Goal: Task Accomplishment & Management: Complete application form

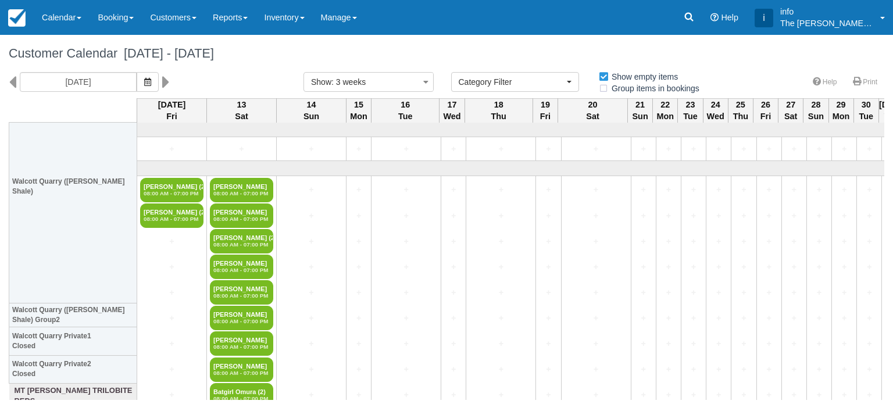
select select
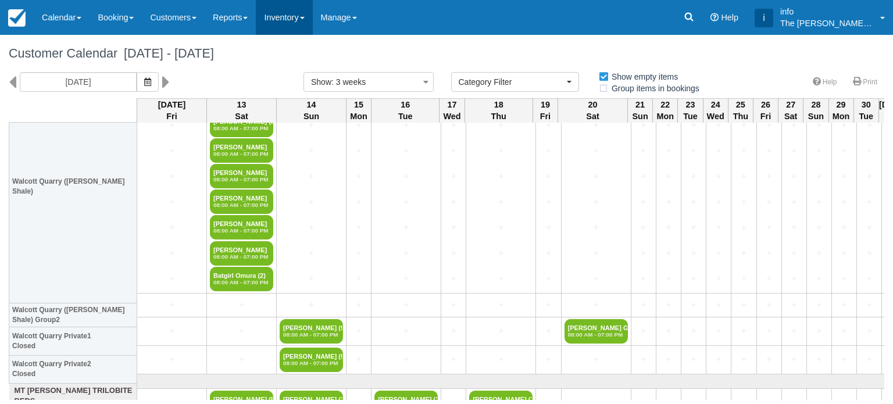
click at [295, 19] on link "Inventory" at bounding box center [284, 17] width 56 height 35
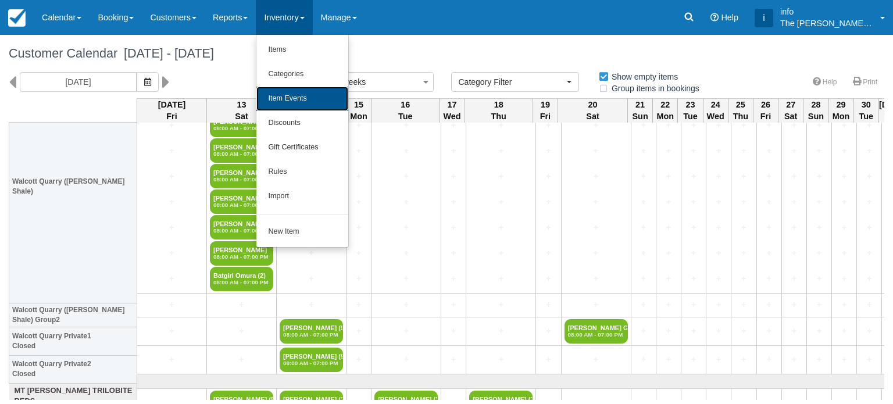
click at [304, 94] on link "Item Events" at bounding box center [302, 99] width 92 height 24
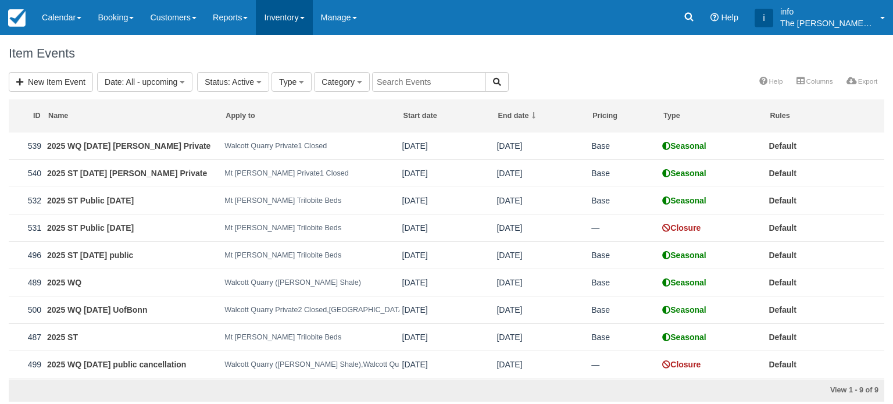
click at [303, 17] on link "Inventory" at bounding box center [284, 17] width 56 height 35
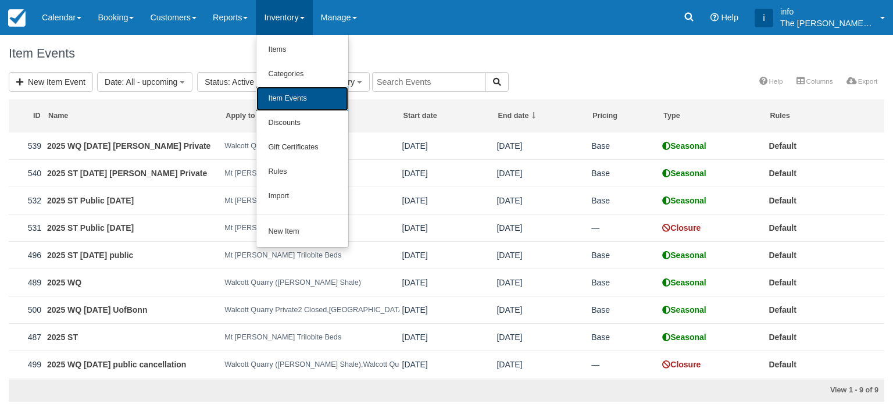
click at [310, 94] on link "Item Events" at bounding box center [302, 99] width 92 height 24
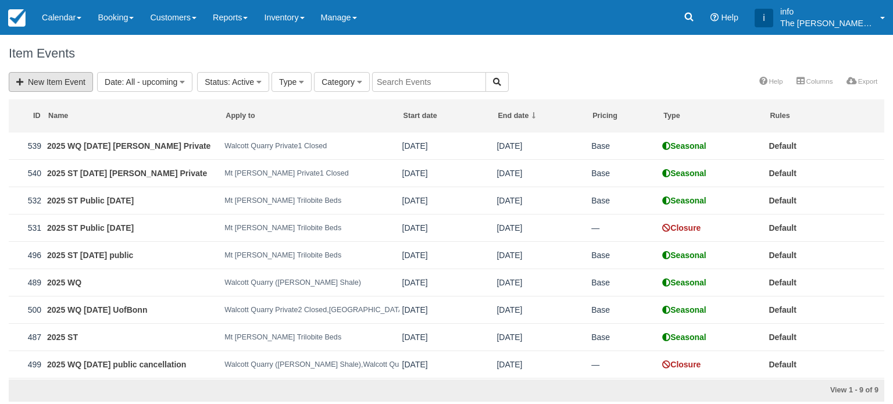
click at [69, 88] on link "New Item Event" at bounding box center [51, 82] width 84 height 20
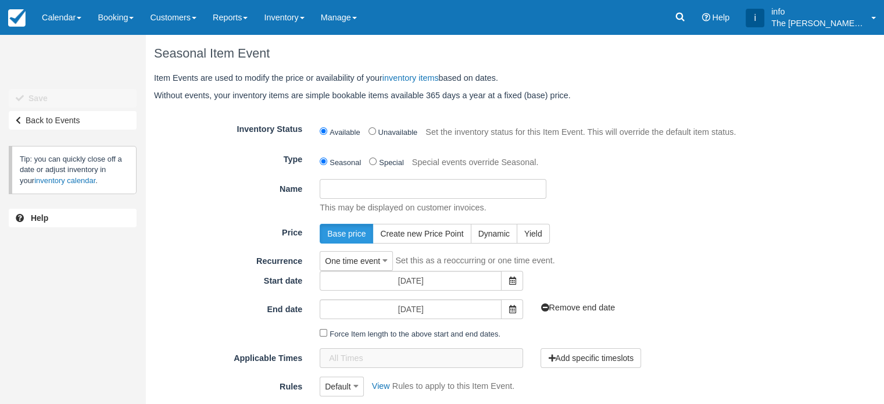
click at [400, 188] on input "Name" at bounding box center [433, 189] width 227 height 20
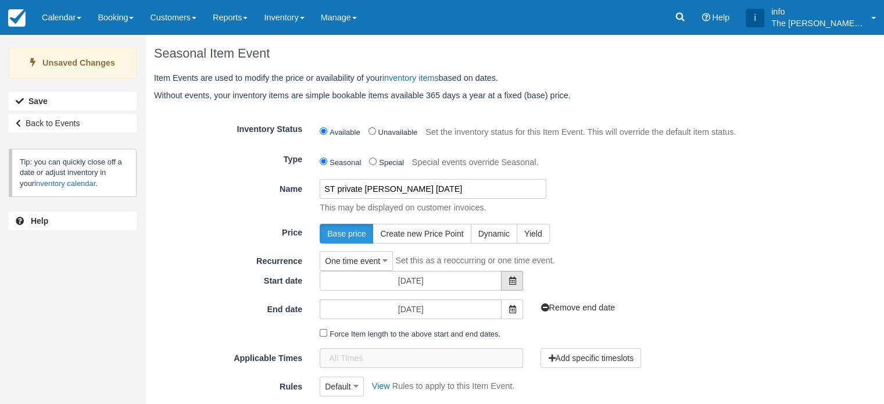
type input "ST private Jean Fredericks Sep 29th"
click at [509, 275] on span at bounding box center [512, 281] width 22 height 20
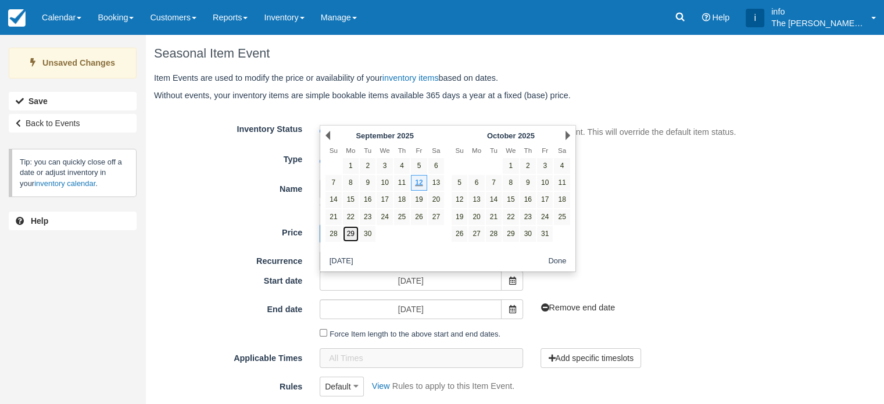
click at [347, 234] on link "29" at bounding box center [351, 234] width 16 height 16
type input "Mon 29 September 2025"
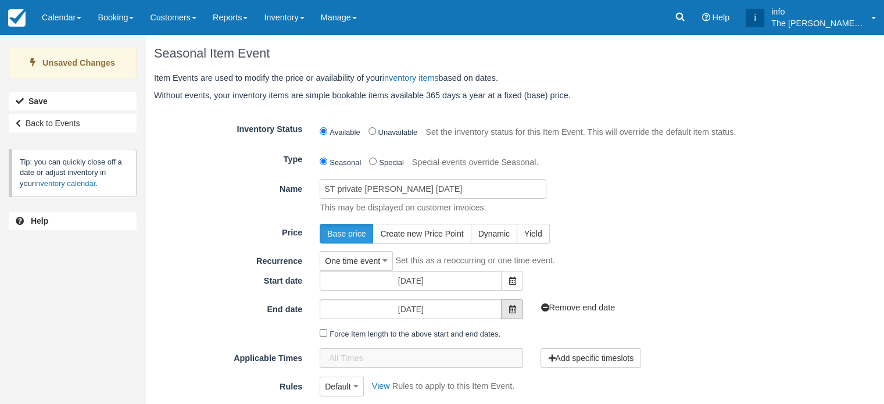
click at [509, 312] on icon at bounding box center [512, 309] width 7 height 8
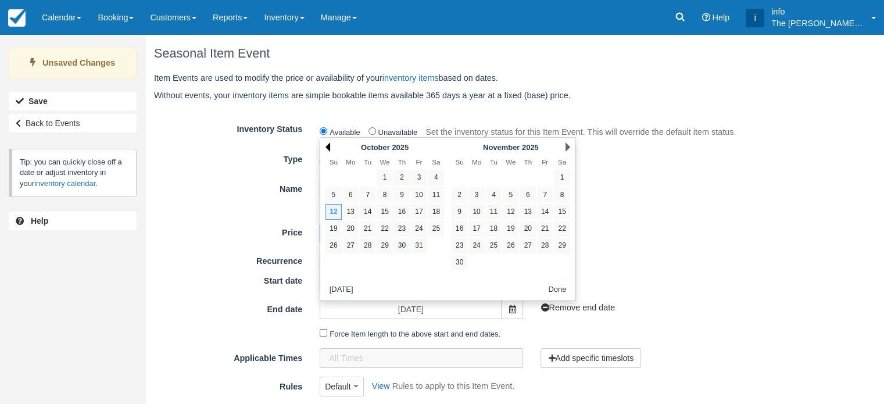
click at [326, 149] on link "Prev" at bounding box center [328, 146] width 5 height 9
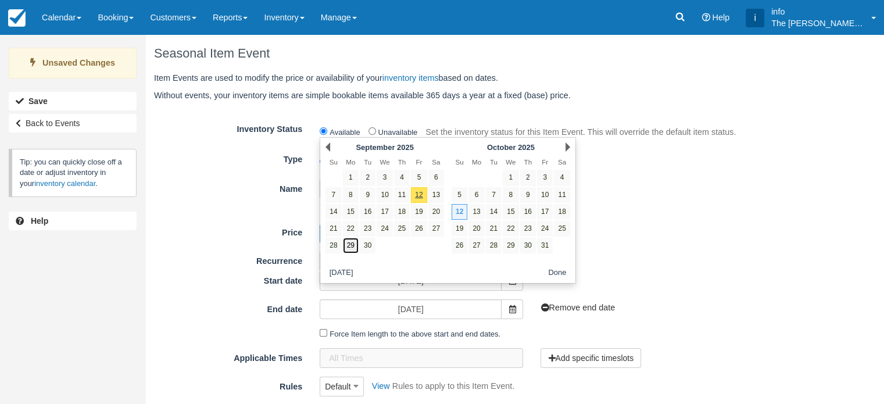
click at [349, 246] on link "29" at bounding box center [351, 246] width 16 height 16
type input "[DATE]"
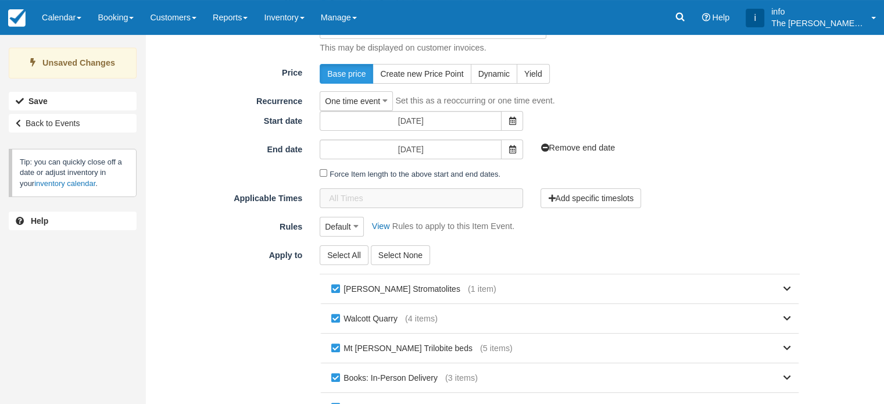
scroll to position [174, 0]
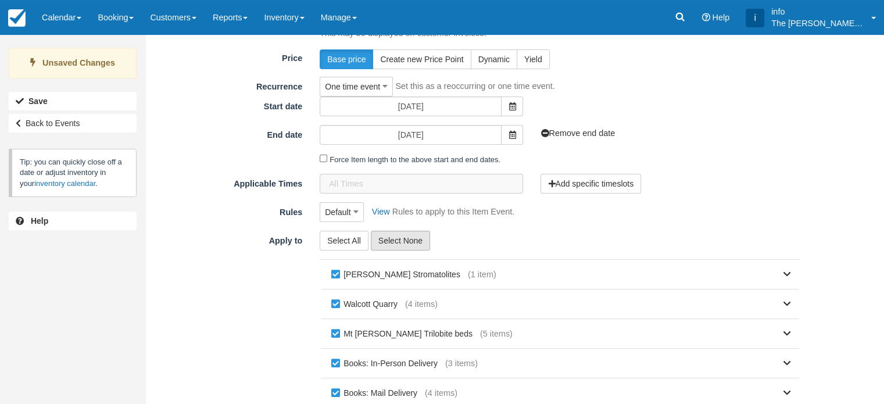
click at [392, 238] on button "Select None" at bounding box center [400, 241] width 59 height 20
checkbox input "false"
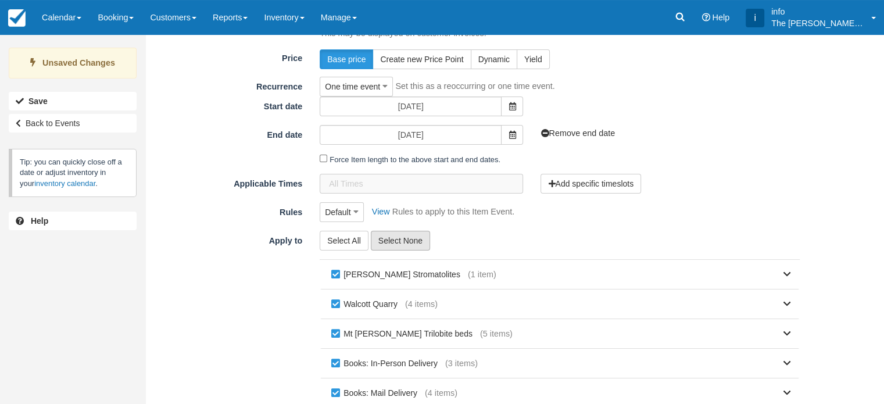
checkbox input "false"
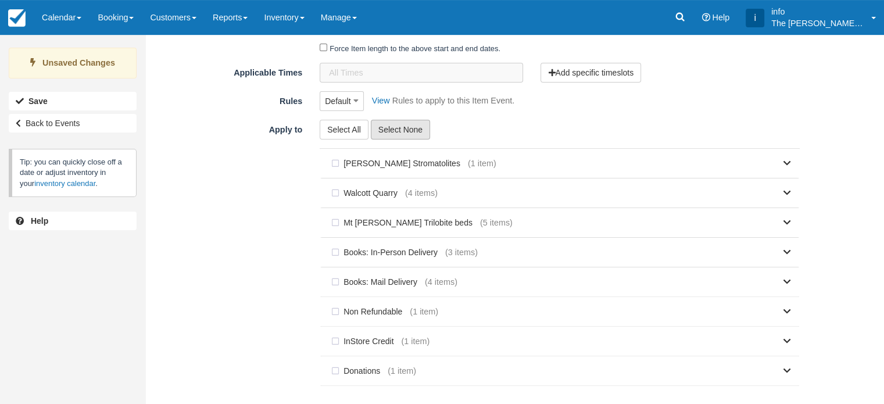
scroll to position [291, 0]
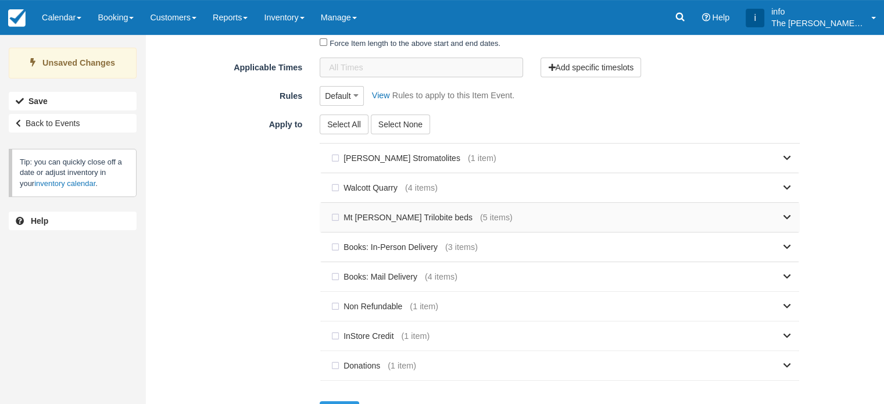
click at [406, 219] on label "Mt [PERSON_NAME] Trilobite beds" at bounding box center [404, 217] width 152 height 17
checkbox input "true"
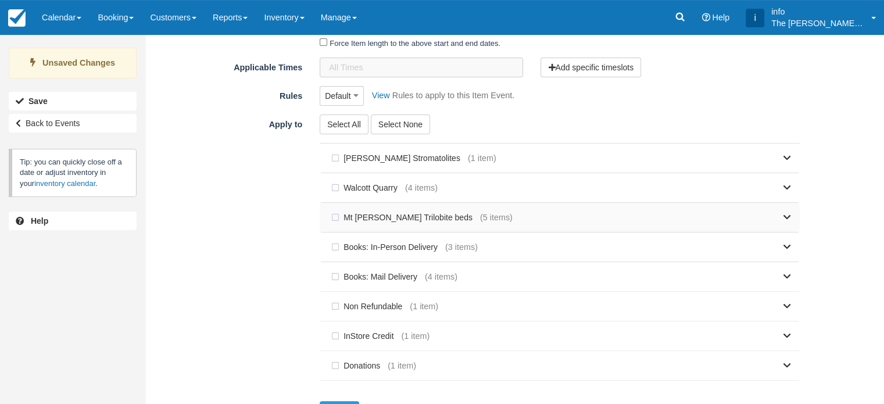
checkbox input "true"
click at [406, 219] on label "Mt [PERSON_NAME] Trilobite beds" at bounding box center [404, 217] width 152 height 17
checkbox input "false"
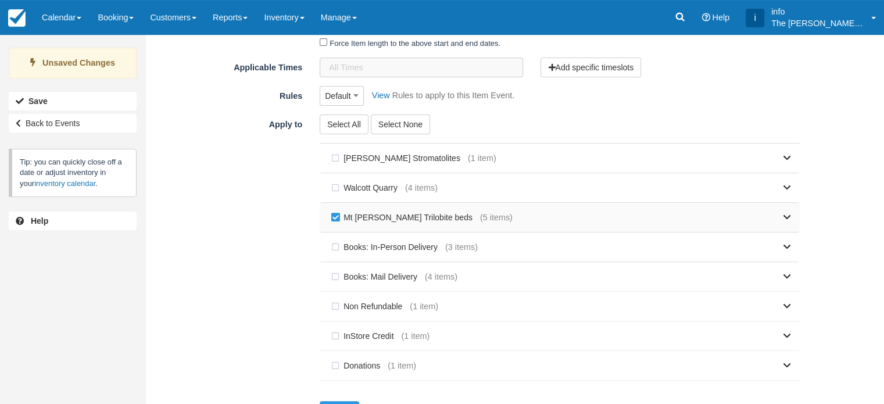
checkbox input "false"
click at [787, 218] on icon at bounding box center [788, 217] width 8 height 8
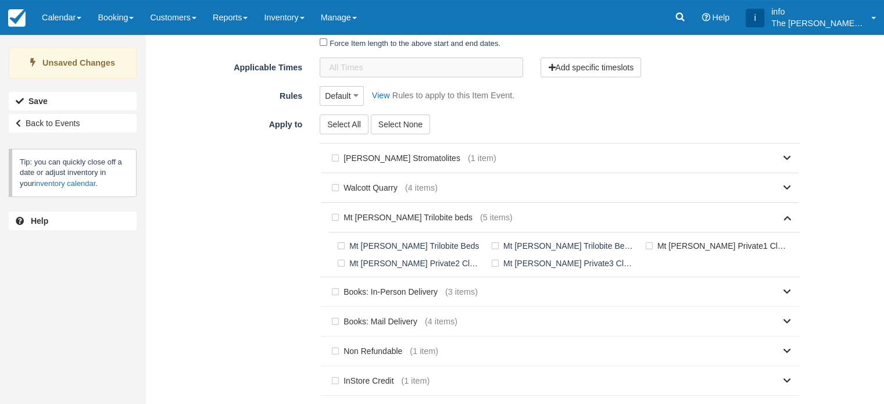
click at [652, 245] on label "Mt [PERSON_NAME] Private1 Closed" at bounding box center [719, 245] width 154 height 17
checkbox input "true"
click at [782, 216] on link at bounding box center [652, 217] width 278 height 29
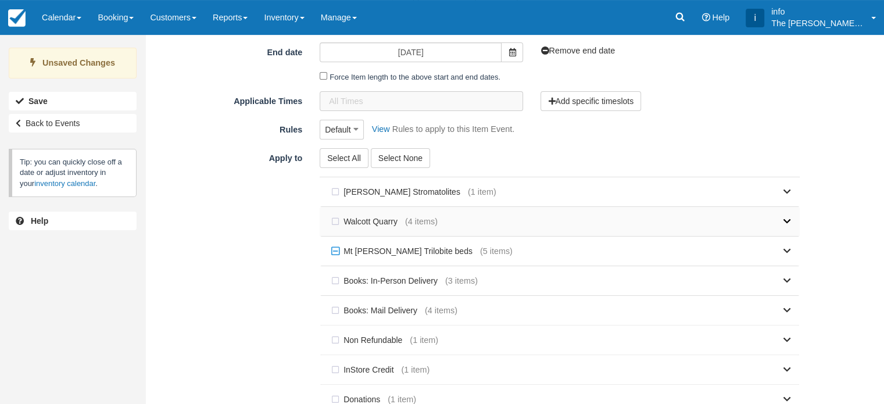
scroll to position [199, 0]
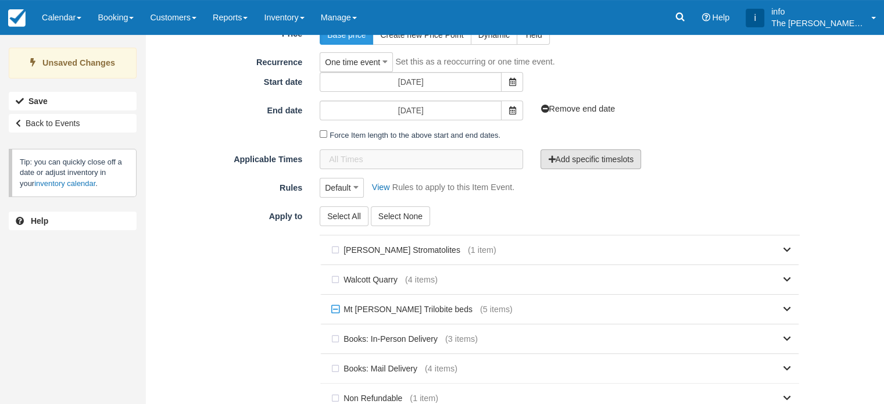
click at [602, 161] on button "Add specific timeslots" at bounding box center [591, 159] width 101 height 20
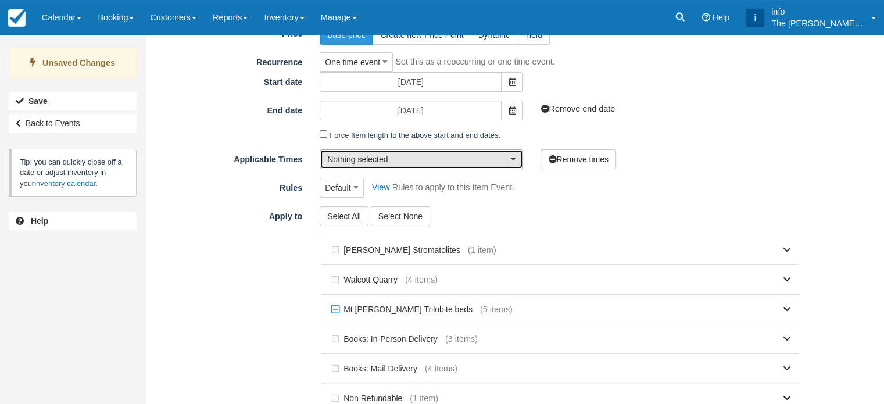
click at [510, 162] on button "Nothing selected" at bounding box center [421, 159] width 203 height 20
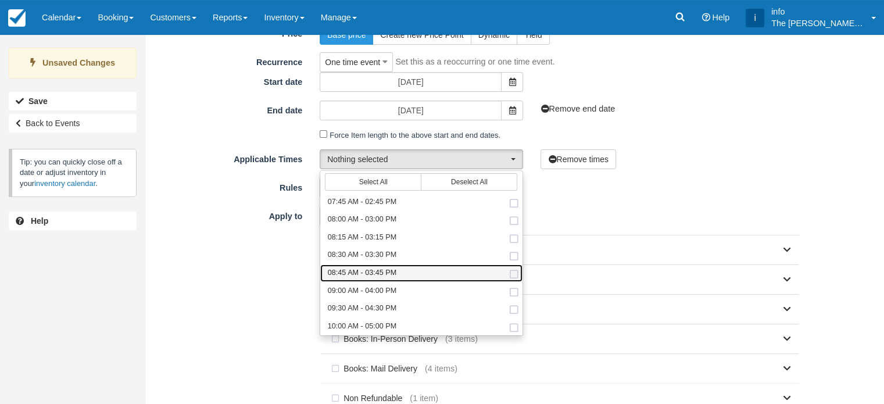
click at [390, 272] on span "08:45 AM - 03:45 PM" at bounding box center [362, 273] width 69 height 10
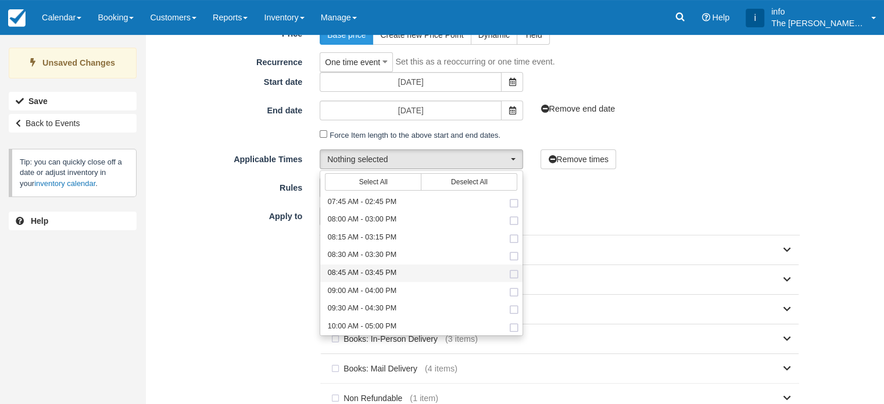
select select "525-420"
click at [835, 120] on div "Unsaved Changes Save Back to Events Tip: you can quickly close off a date or ad…" at bounding box center [442, 20] width 884 height 369
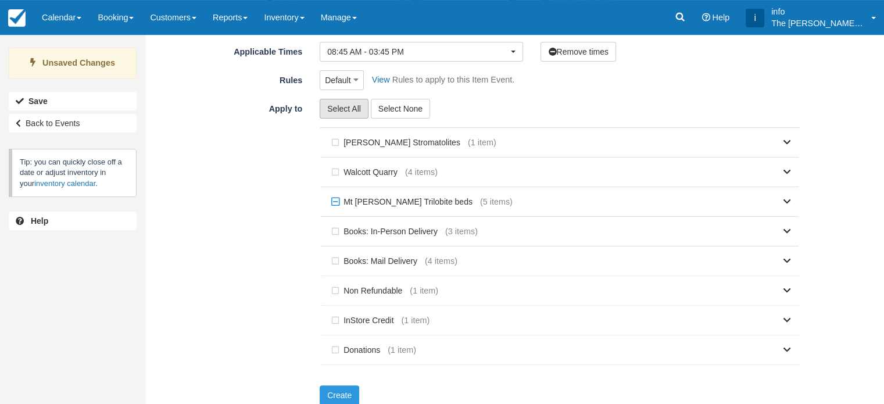
scroll to position [314, 0]
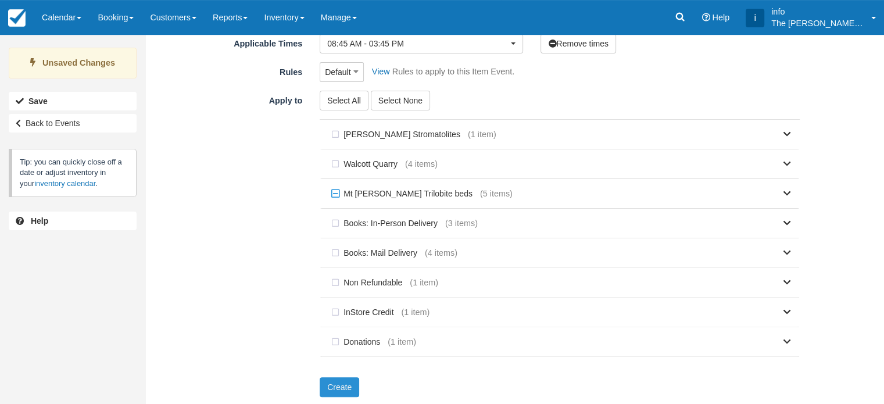
click at [349, 388] on button "Create" at bounding box center [340, 387] width 40 height 20
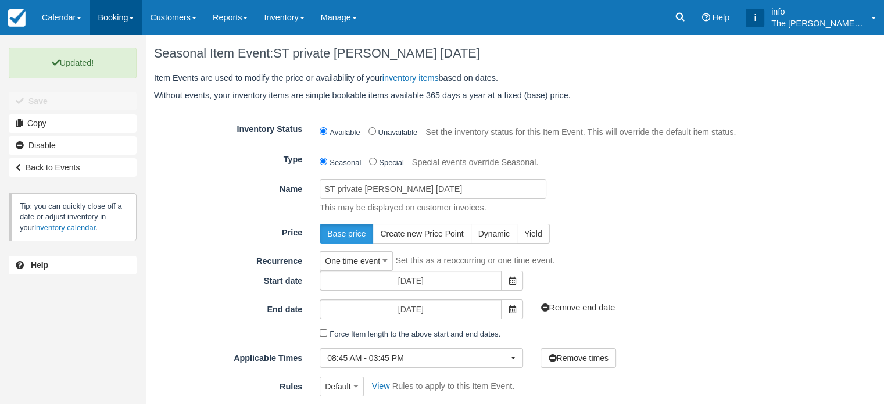
click at [110, 17] on link "Booking" at bounding box center [116, 17] width 52 height 35
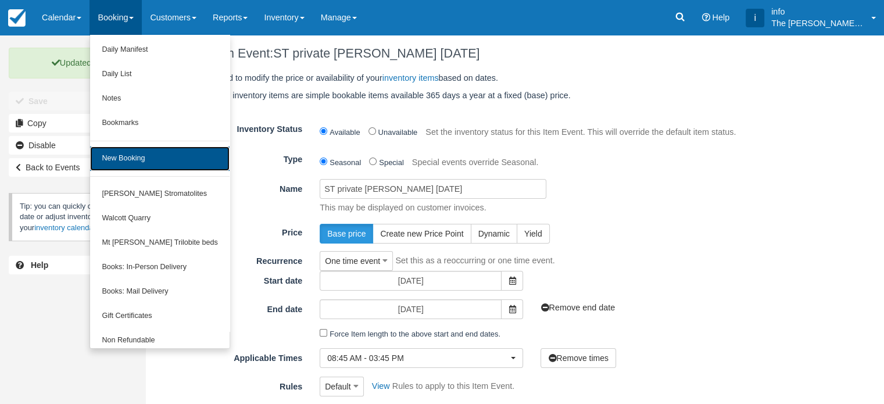
click at [133, 160] on link "New Booking" at bounding box center [159, 158] width 139 height 24
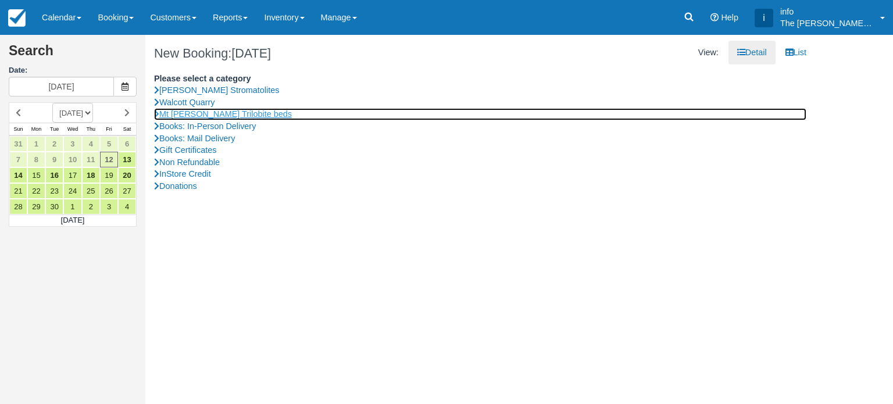
click at [194, 117] on link "Mt [PERSON_NAME] Trilobite beds" at bounding box center [480, 114] width 652 height 12
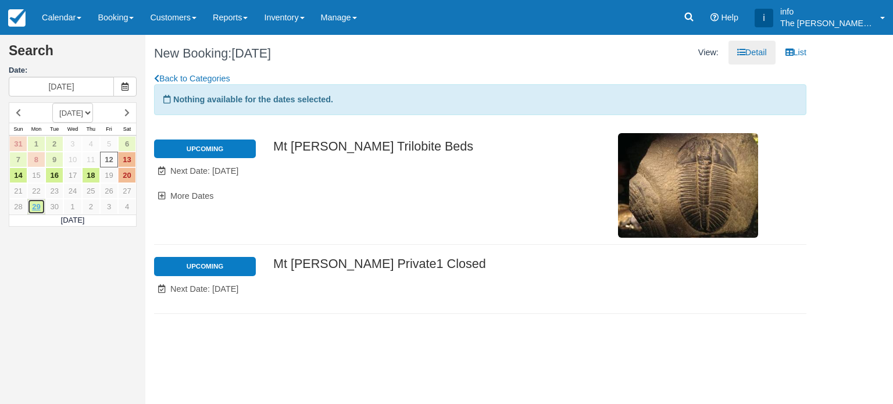
click at [38, 207] on link "29" at bounding box center [36, 207] width 18 height 16
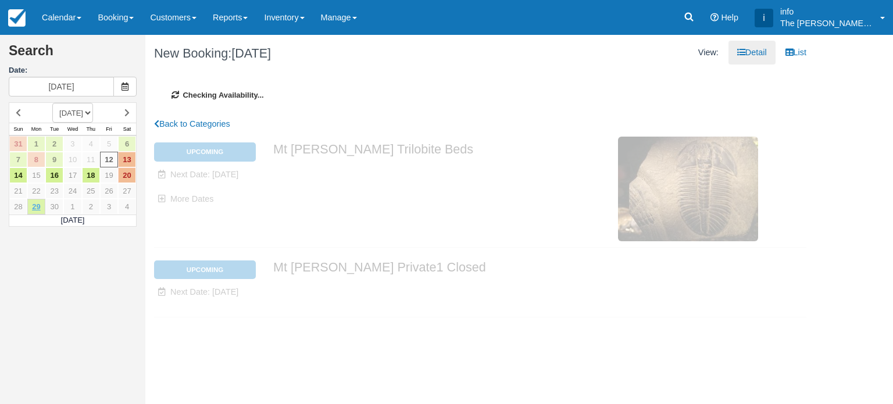
type input "[DATE]"
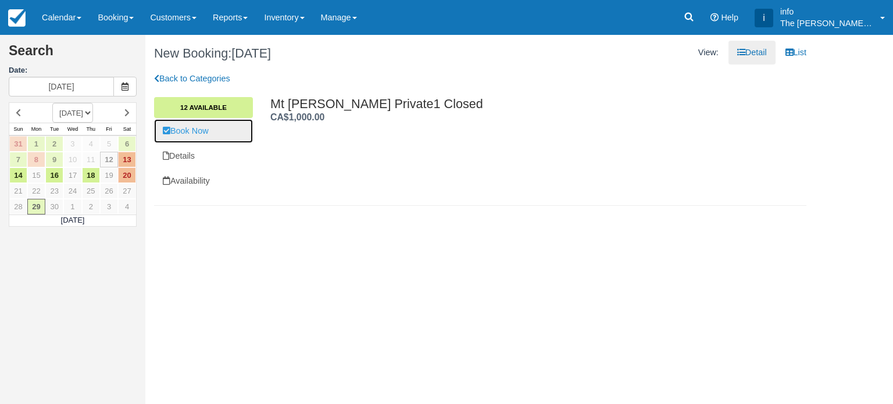
click at [197, 133] on link "Book Now" at bounding box center [203, 131] width 99 height 24
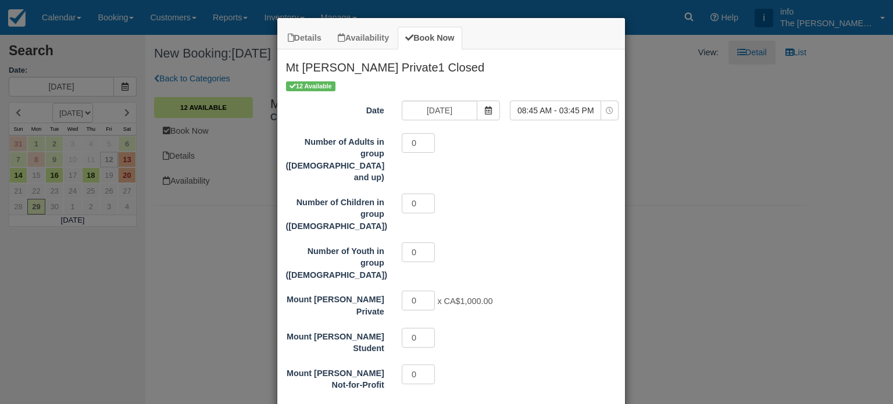
scroll to position [30, 0]
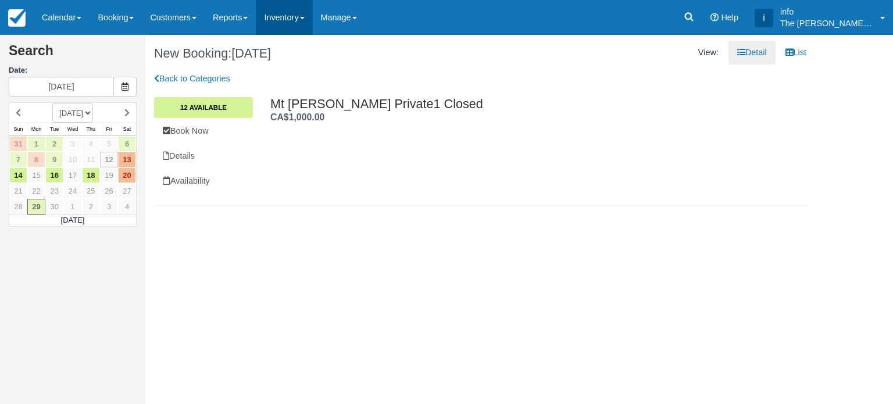
click at [307, 17] on link "Inventory" at bounding box center [284, 17] width 56 height 35
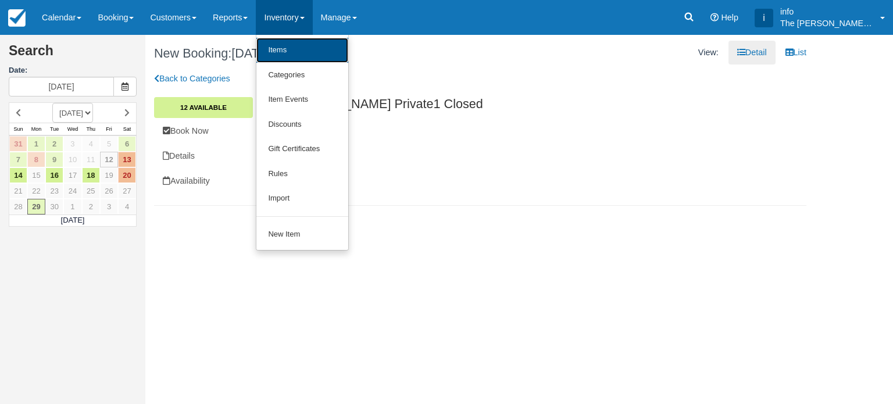
click at [298, 54] on link "Items" at bounding box center [302, 50] width 92 height 25
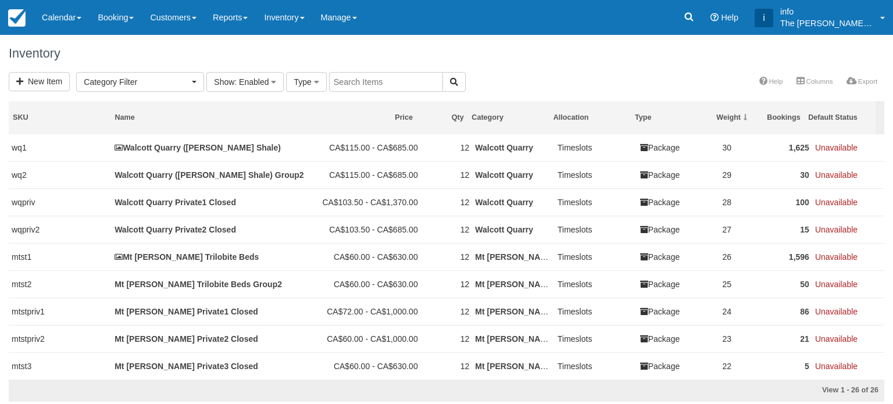
select select
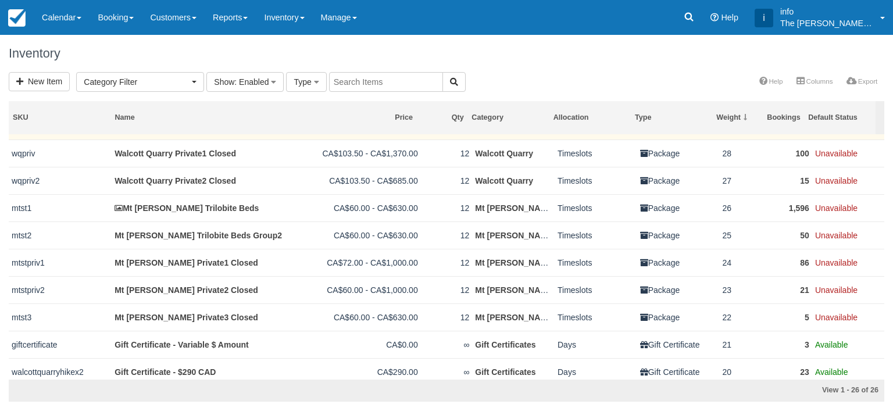
scroll to position [58, 0]
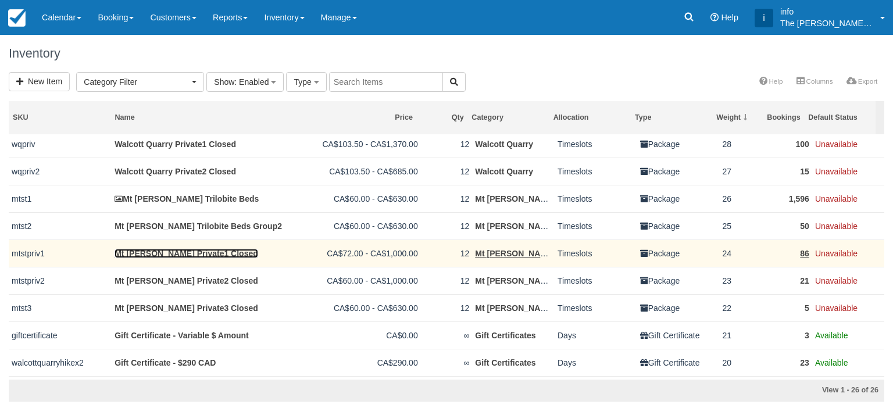
click at [189, 251] on link "Mt [PERSON_NAME] Private1 Closed" at bounding box center [187, 253] width 144 height 9
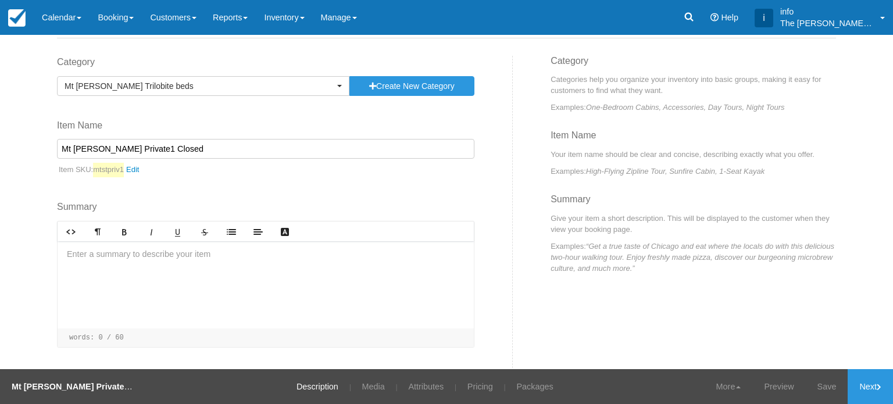
scroll to position [92, 0]
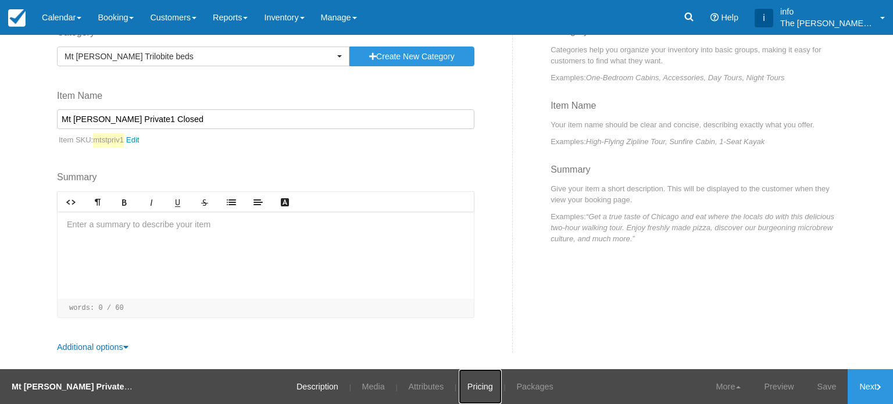
click at [475, 387] on link "Pricing" at bounding box center [480, 386] width 43 height 35
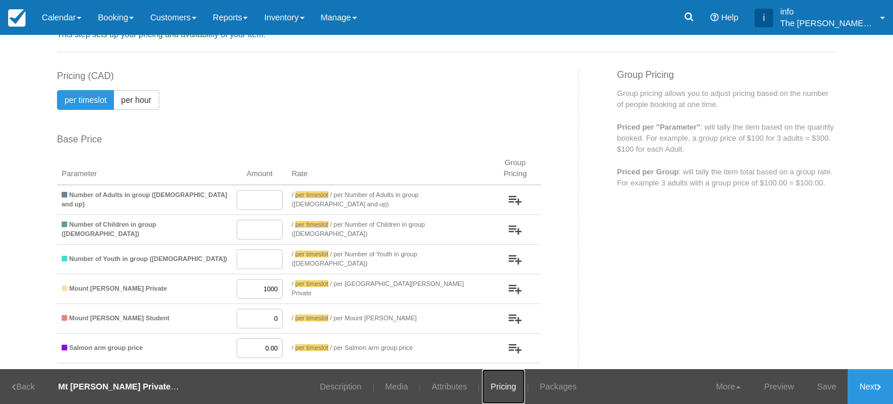
scroll to position [58, 0]
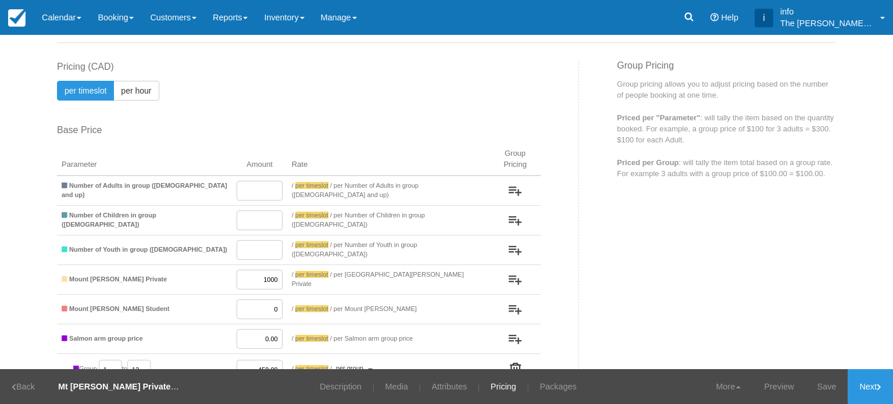
drag, startPoint x: 250, startPoint y: 268, endPoint x: 267, endPoint y: 264, distance: 17.9
click at [267, 270] on input "1000" at bounding box center [260, 280] width 46 height 20
type input "630"
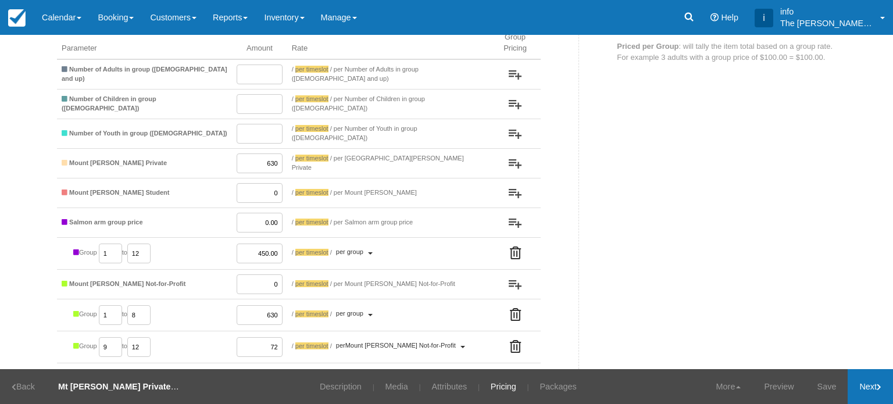
click at [878, 392] on link "Next" at bounding box center [869, 386] width 45 height 35
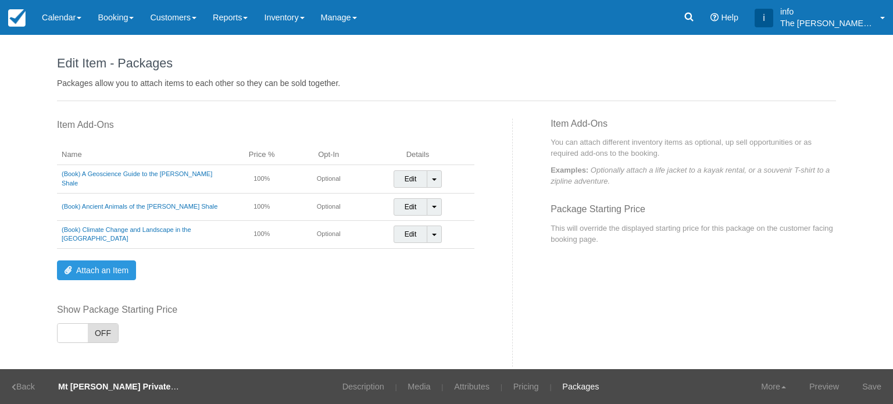
click at [878, 392] on link "Save" at bounding box center [871, 386] width 42 height 35
click at [878, 392] on link "Updated!" at bounding box center [864, 386] width 57 height 35
click at [112, 20] on link "Booking" at bounding box center [116, 17] width 52 height 35
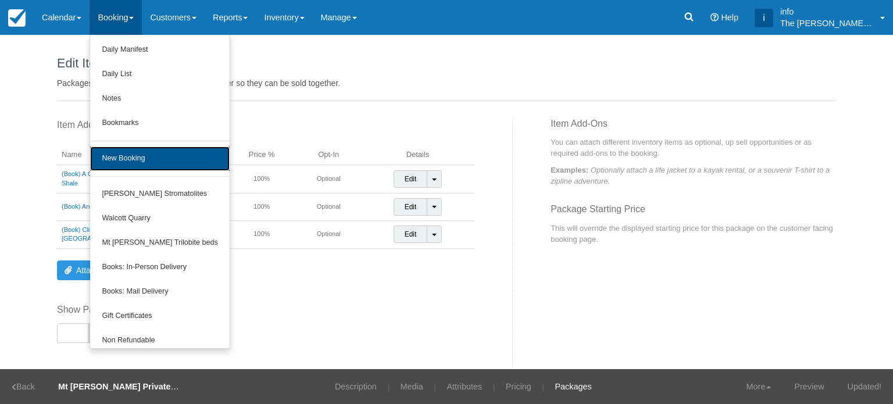
click at [148, 162] on link "New Booking" at bounding box center [159, 158] width 139 height 24
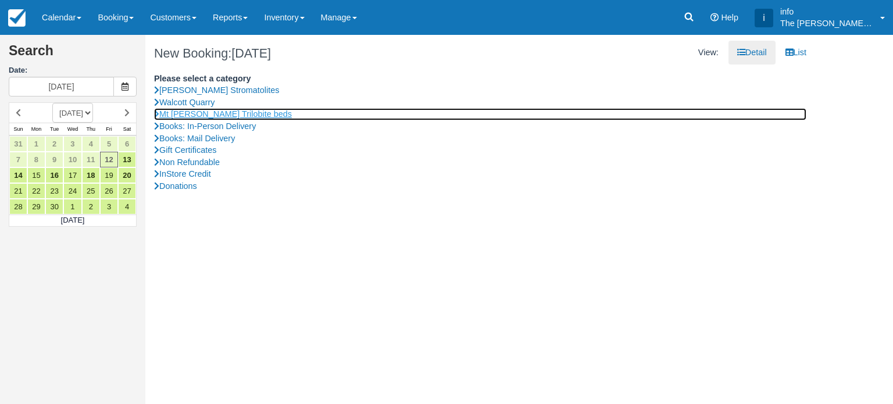
click at [191, 117] on link "Mt [PERSON_NAME] Trilobite beds" at bounding box center [480, 114] width 652 height 12
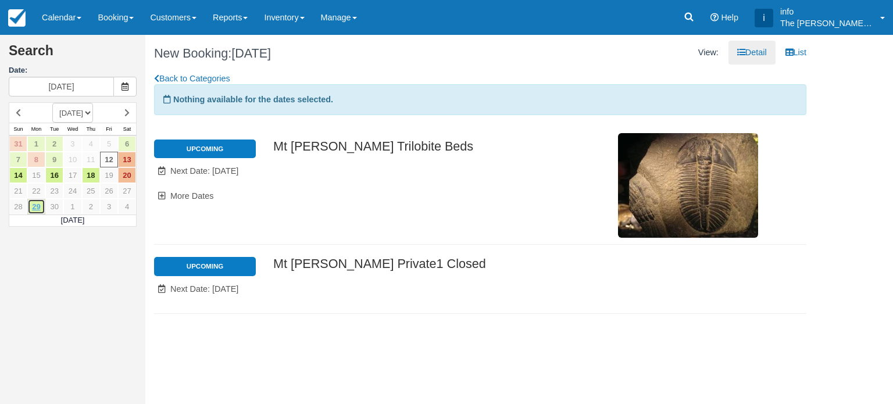
click at [37, 206] on link "29" at bounding box center [36, 207] width 18 height 16
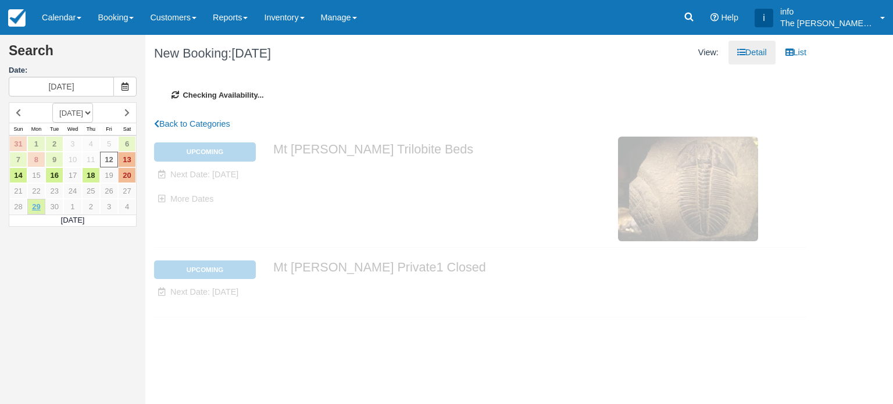
type input "Mon 29 September 2025"
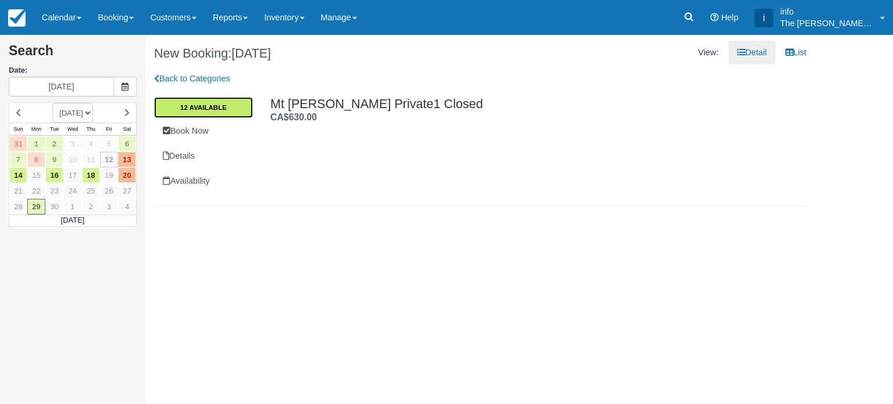
click at [220, 113] on link "12 Available" at bounding box center [203, 107] width 99 height 21
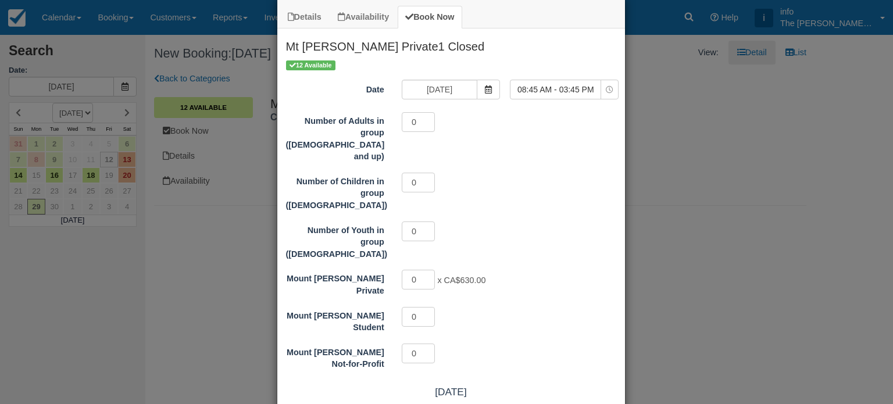
scroll to position [30, 0]
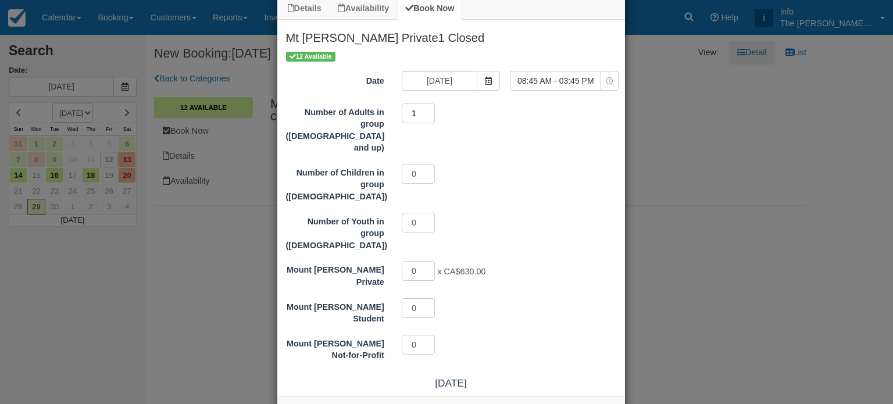
click at [424, 112] on input "1" at bounding box center [419, 113] width 34 height 20
type input "2"
click at [424, 112] on input "2" at bounding box center [419, 113] width 34 height 20
click at [424, 164] on input "1" at bounding box center [419, 174] width 34 height 20
click at [424, 164] on input "2" at bounding box center [419, 174] width 34 height 20
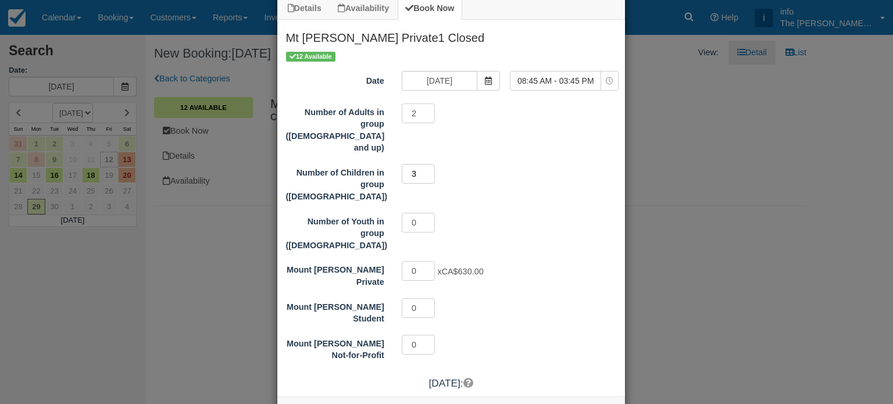
type input "3"
click at [424, 164] on input "3" at bounding box center [419, 174] width 34 height 20
type input "3"
click at [425, 109] on input "3" at bounding box center [419, 113] width 34 height 20
type input "2"
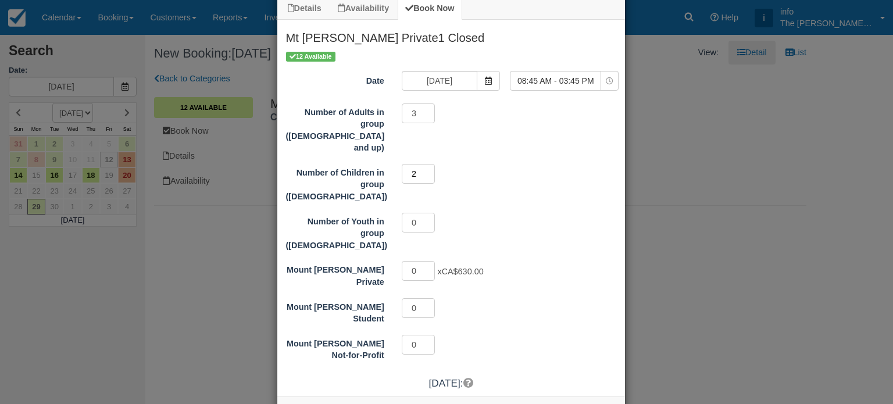
click at [425, 164] on input "2" at bounding box center [419, 174] width 34 height 20
type input "1"
click at [425, 261] on input "1" at bounding box center [419, 271] width 34 height 20
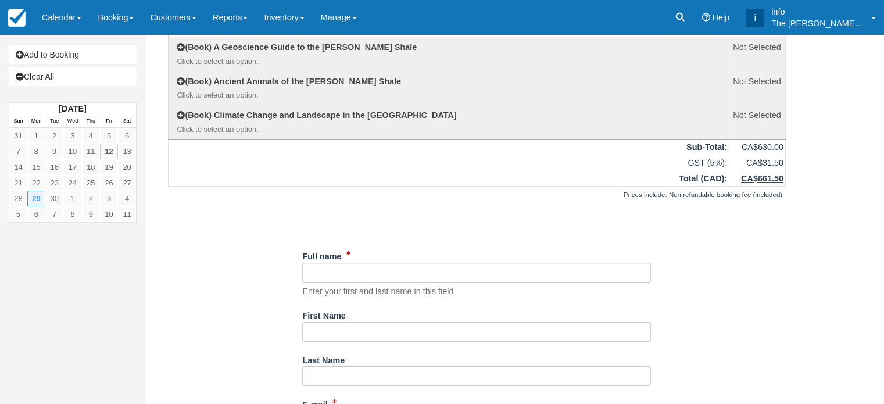
scroll to position [174, 0]
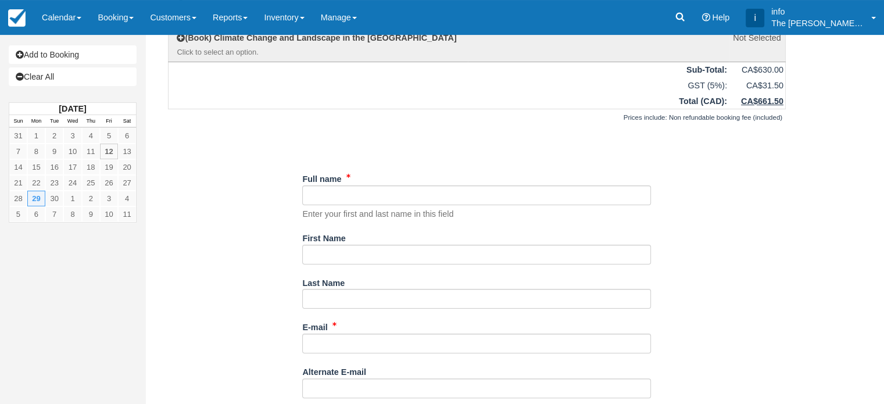
click at [377, 184] on div "Full name Enter your first and last name in this field" at bounding box center [476, 194] width 349 height 51
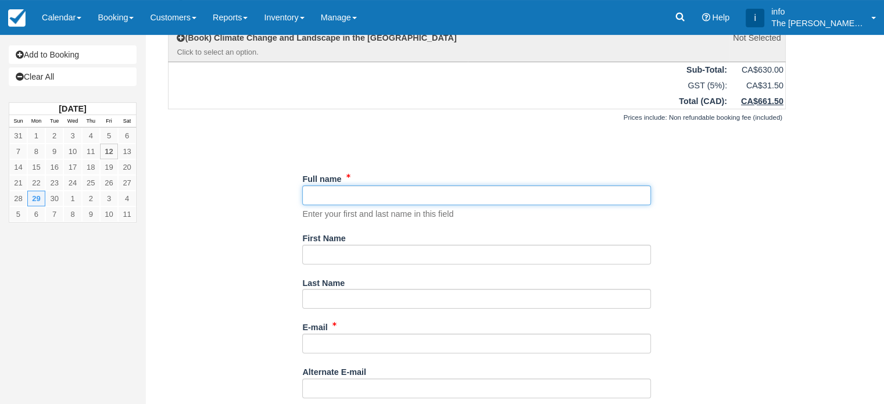
click at [375, 191] on input "Full name" at bounding box center [476, 195] width 349 height 20
drag, startPoint x: 327, startPoint y: 196, endPoint x: 310, endPoint y: 195, distance: 16.3
click at [310, 195] on input "Full name" at bounding box center [476, 195] width 349 height 20
type input "[PERSON_NAME]"
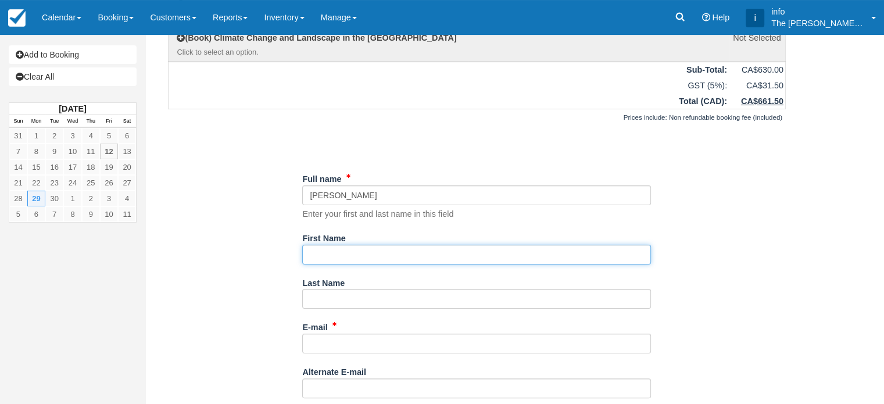
click at [344, 253] on input "First Name" at bounding box center [476, 255] width 349 height 20
paste input "Jean"
type input "Jean"
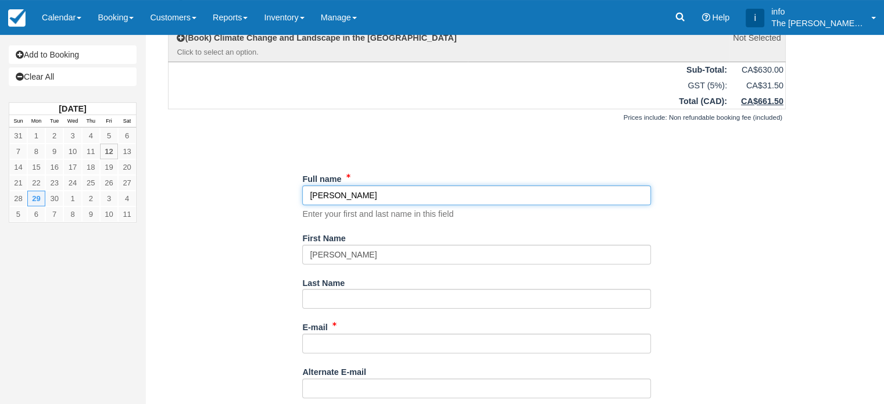
drag, startPoint x: 330, startPoint y: 193, endPoint x: 375, endPoint y: 196, distance: 45.4
click at [375, 196] on input "Full name" at bounding box center [476, 195] width 349 height 20
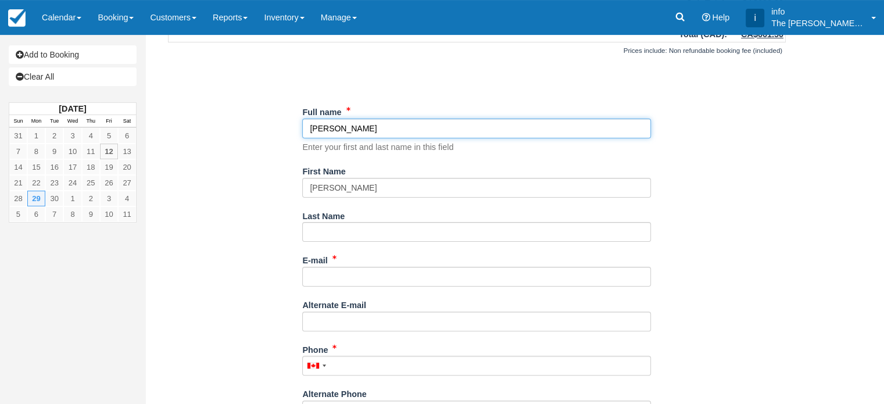
scroll to position [291, 0]
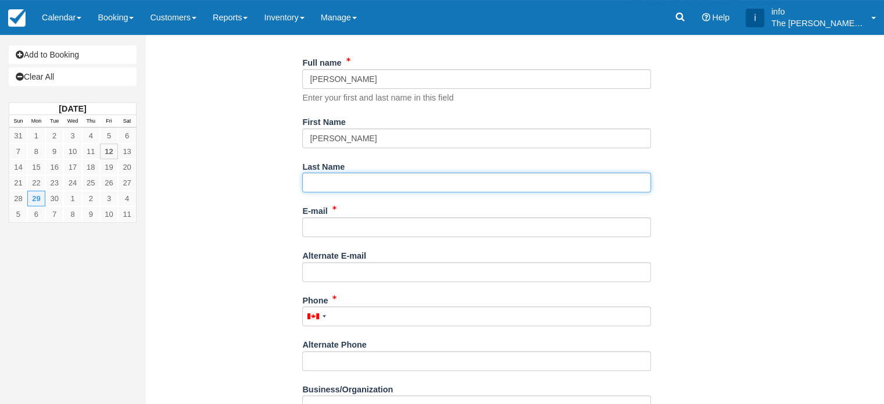
click at [327, 182] on input "Last Name" at bounding box center [476, 183] width 349 height 20
paste input "Fredericks"
type input "Fredericks"
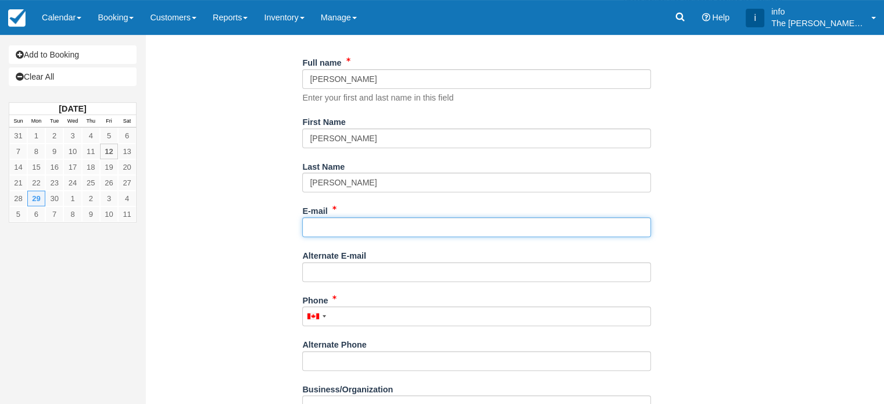
click at [340, 228] on input "E-mail" at bounding box center [476, 227] width 349 height 20
paste input "[EMAIL_ADDRESS][DOMAIN_NAME]"
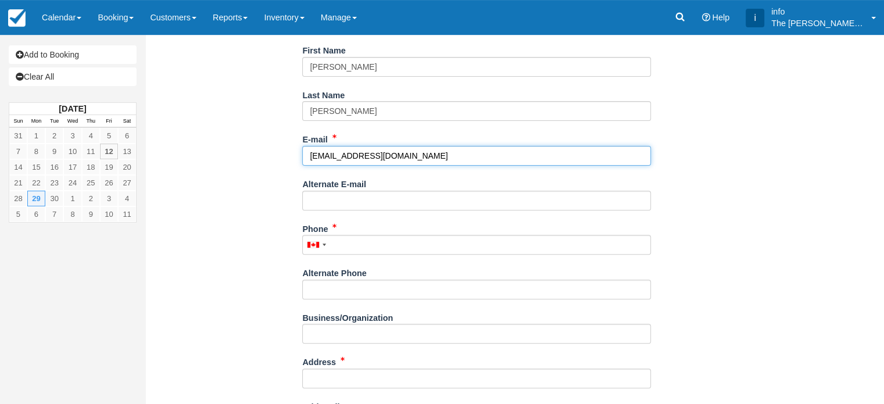
scroll to position [407, 0]
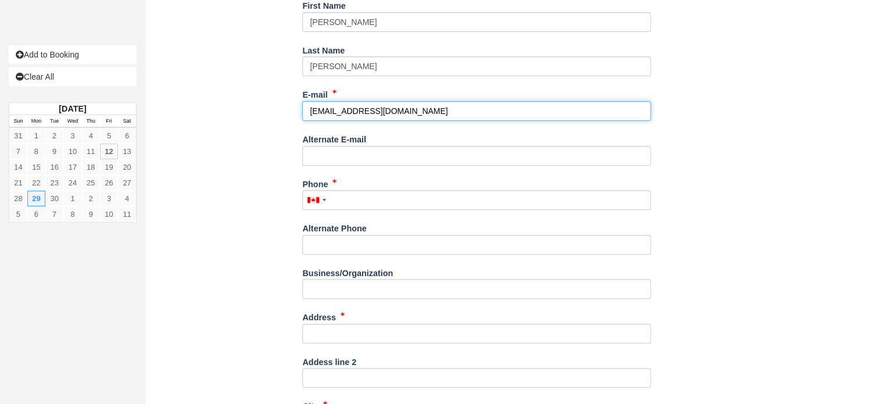
type input "[EMAIL_ADDRESS][DOMAIN_NAME]"
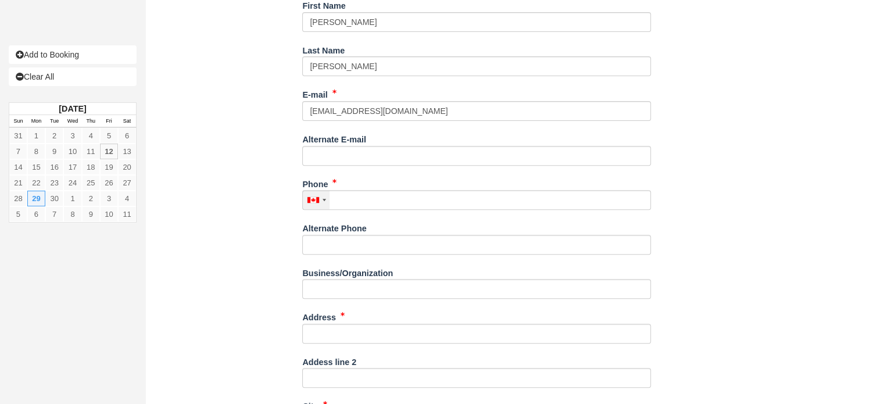
click at [317, 197] on div at bounding box center [313, 200] width 12 height 6
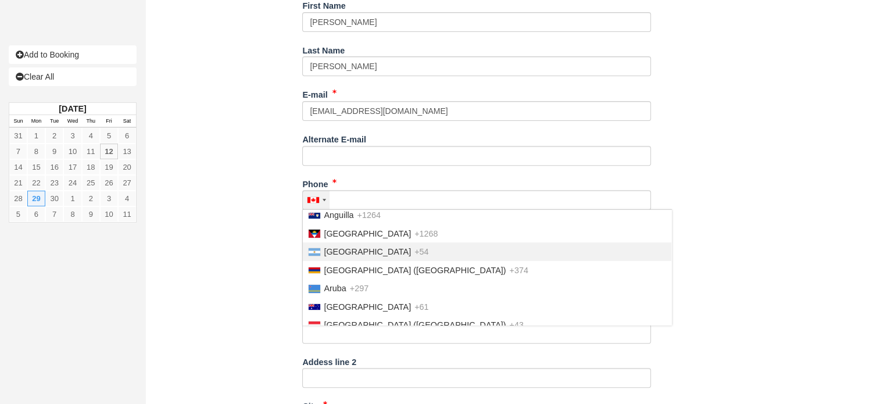
scroll to position [233, 0]
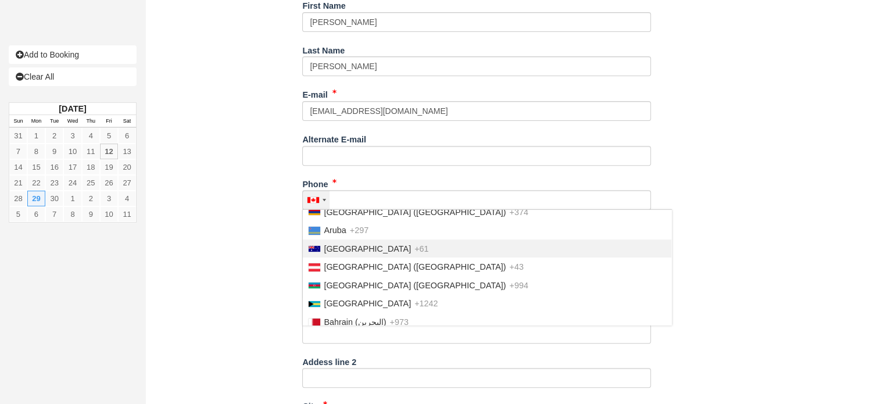
click at [357, 252] on li "Australia +61" at bounding box center [487, 248] width 368 height 18
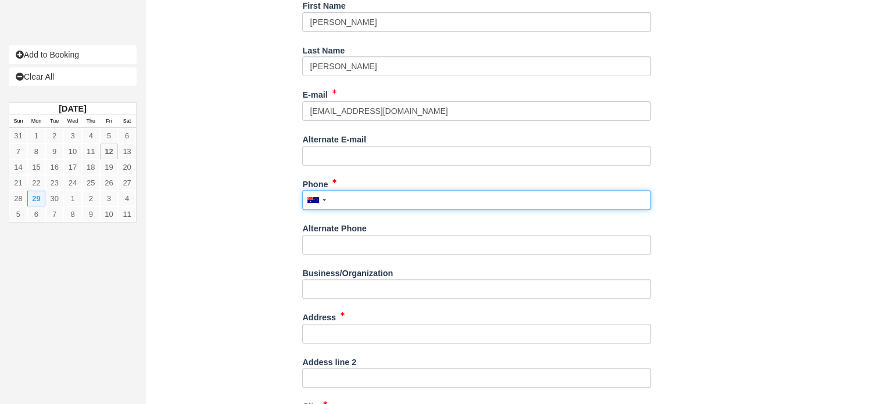
paste input "412347061"
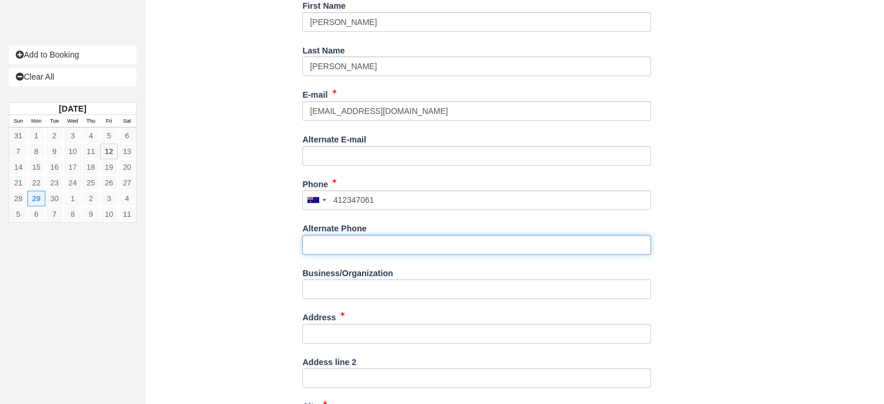
type input "0412 347 061"
click at [354, 249] on input "Alternate Phone" at bounding box center [476, 245] width 349 height 20
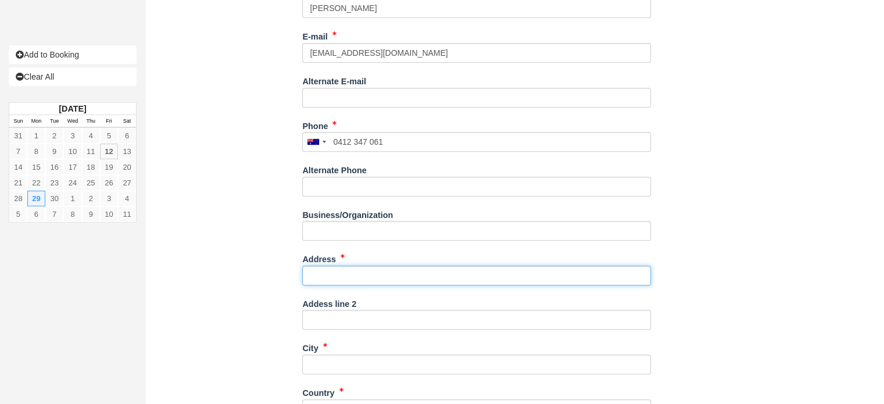
click at [332, 276] on input "Address" at bounding box center [476, 276] width 349 height 20
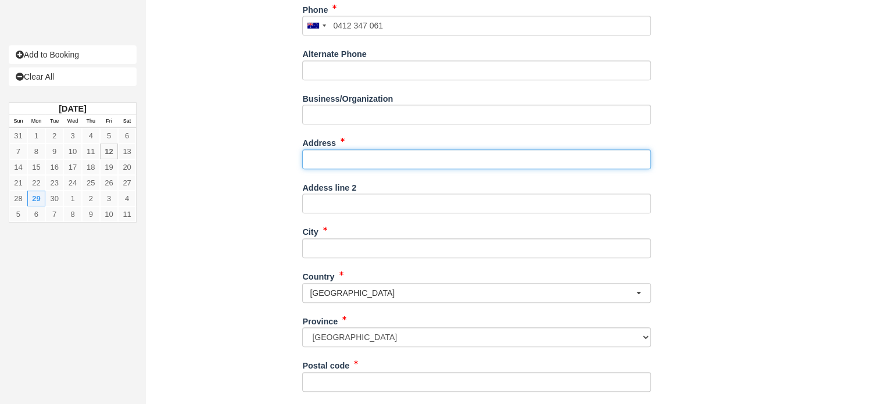
scroll to position [639, 0]
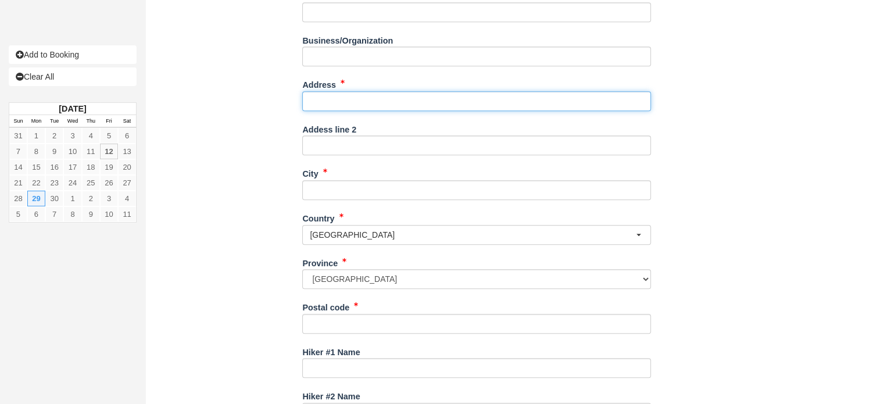
paste input "74a Maud St Balwyn North Vic 3104"
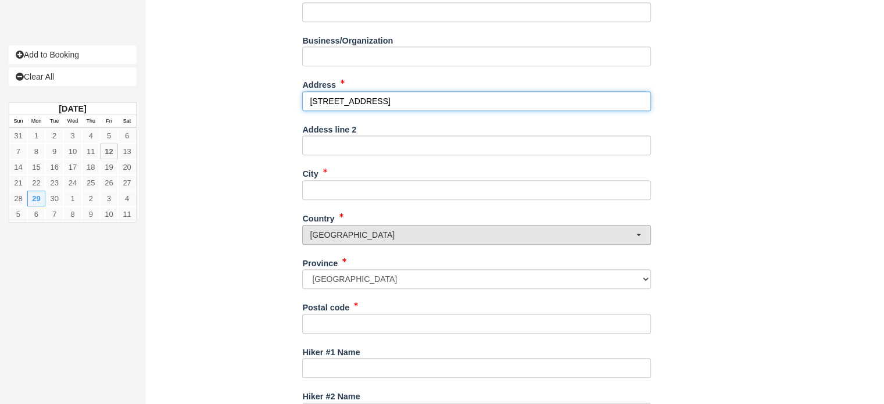
type input "74a Maud St Balwyn North Vic 3104"
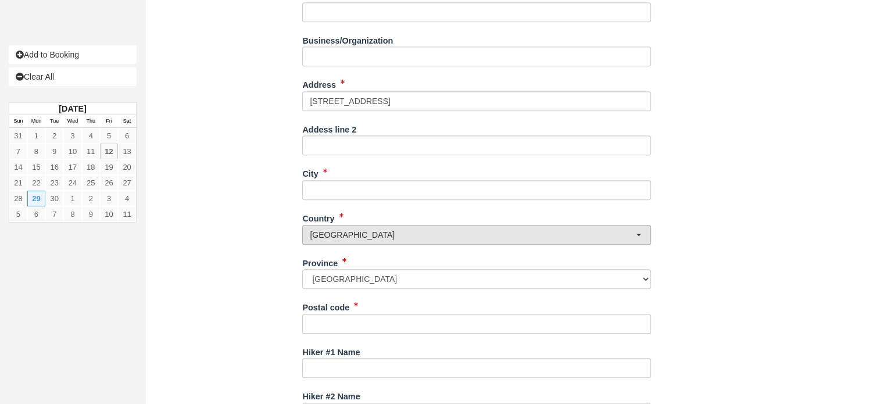
click at [363, 231] on span "Canada" at bounding box center [473, 235] width 326 height 12
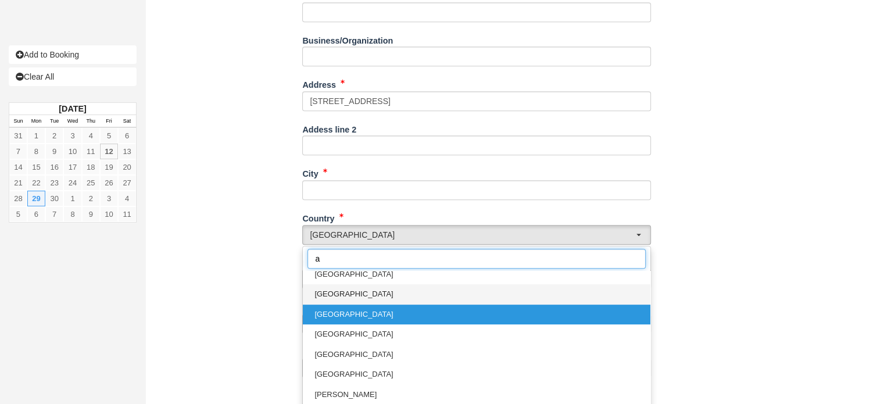
scroll to position [0, 0]
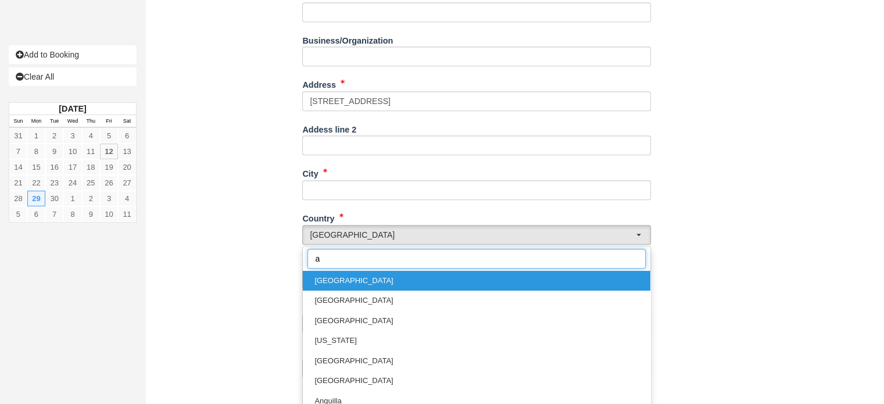
type input "au"
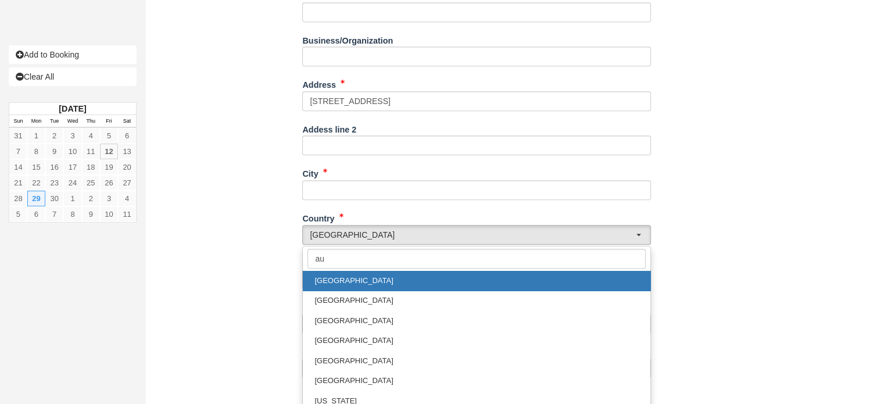
click at [339, 277] on span "[GEOGRAPHIC_DATA]" at bounding box center [353, 281] width 78 height 11
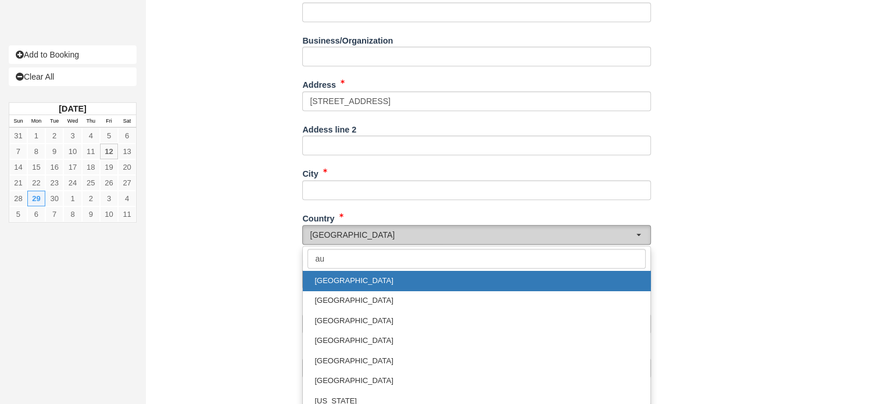
select select "AU"
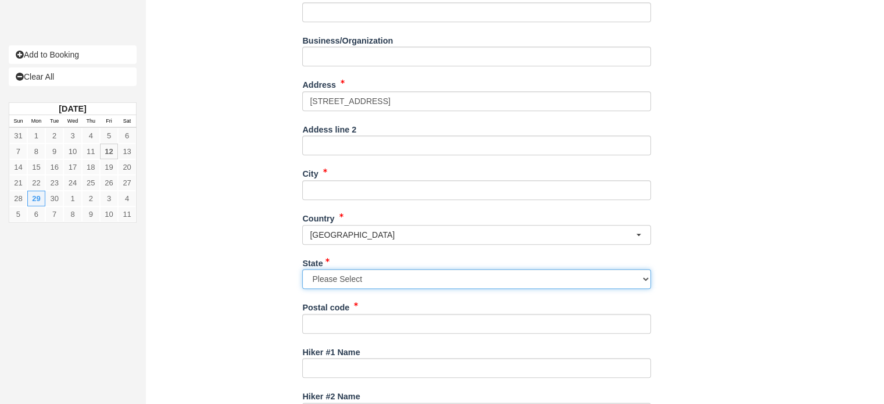
click at [339, 279] on select "Please Select Australian Capital Territory New South Wales Northern Territory Q…" at bounding box center [476, 279] width 349 height 20
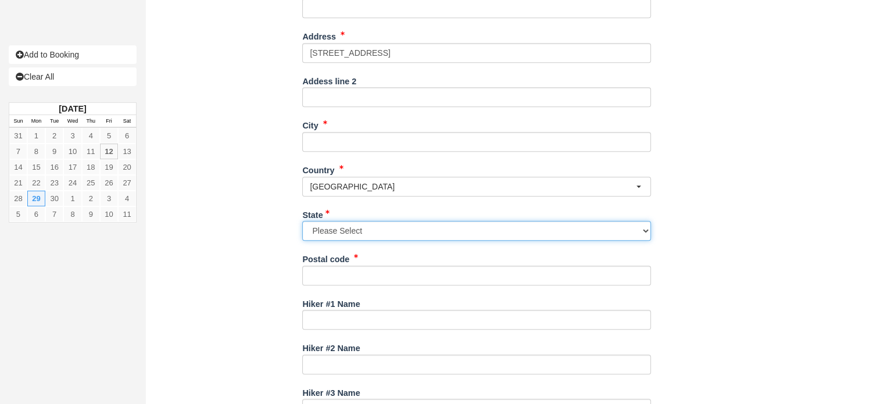
scroll to position [698, 0]
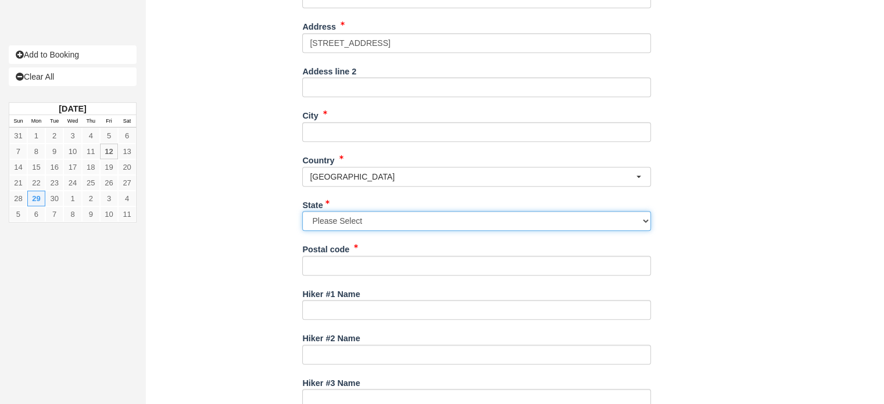
click at [346, 225] on select "Please Select Australian Capital Territory New South Wales Northern Territory Q…" at bounding box center [476, 221] width 349 height 20
select select "VIC"
click at [302, 211] on select "Please Select Australian Capital Territory New South Wales Northern Territory Q…" at bounding box center [476, 221] width 349 height 20
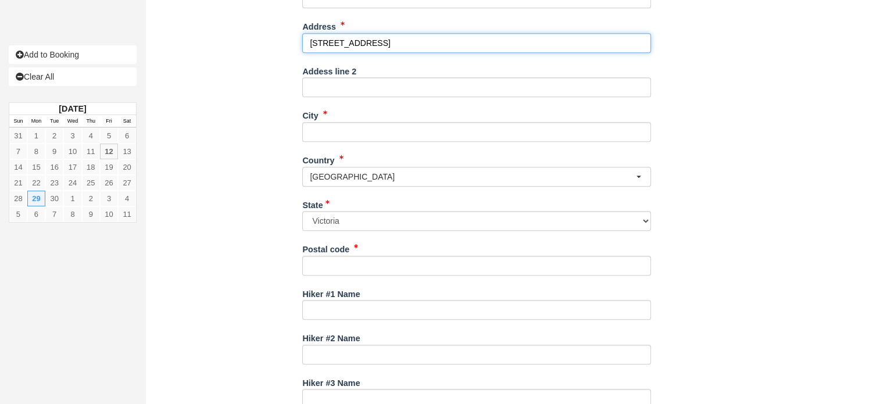
drag, startPoint x: 424, startPoint y: 41, endPoint x: 439, endPoint y: 41, distance: 15.7
click at [439, 41] on input "74a Maud St Balwyn North Vic 3104" at bounding box center [476, 43] width 349 height 20
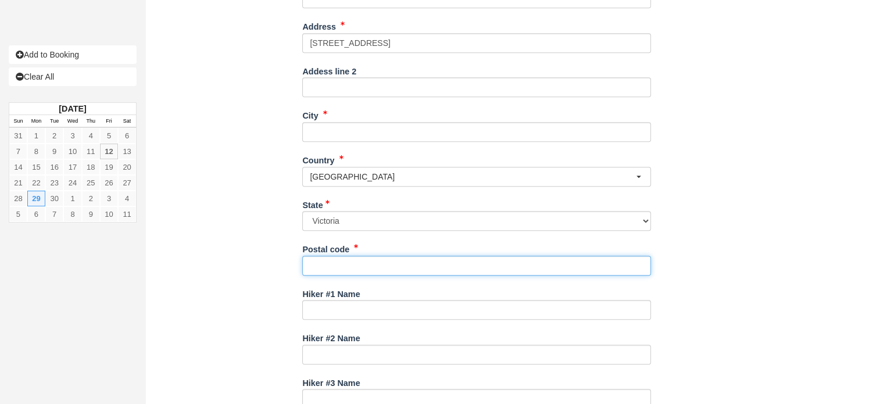
click at [331, 266] on input "Postal code" at bounding box center [476, 266] width 349 height 20
paste input "3104"
type input "3104"
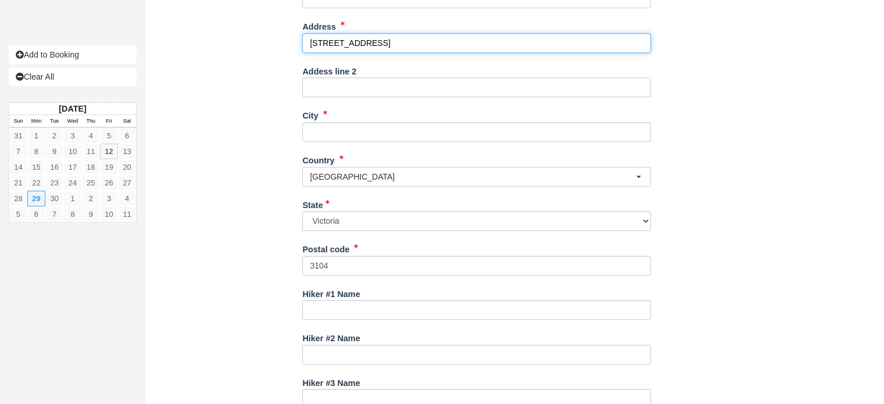
drag, startPoint x: 310, startPoint y: 43, endPoint x: 443, endPoint y: 42, distance: 133.1
click at [443, 42] on input "74a Maud St Balwyn North Vic 3104" at bounding box center [476, 43] width 349 height 20
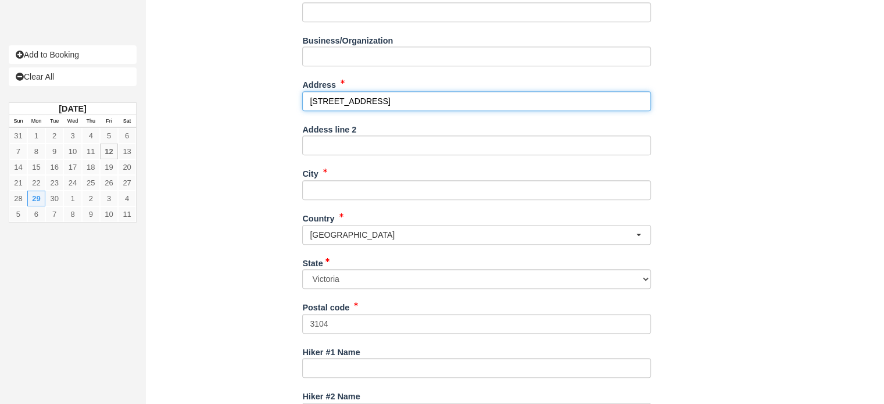
click at [371, 106] on input "74a Maud St Balwyn North Vic 3104" at bounding box center [476, 101] width 349 height 20
drag, startPoint x: 359, startPoint y: 101, endPoint x: 405, endPoint y: 102, distance: 45.9
click at [405, 102] on input "74a Maud St Balwyn North Vic 3104" at bounding box center [476, 101] width 349 height 20
type input "74a Maud St Vic 3104"
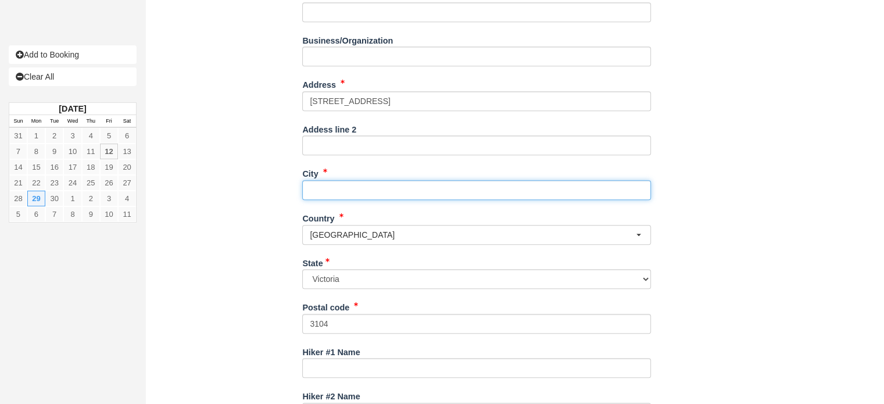
click at [314, 184] on input "City" at bounding box center [476, 190] width 349 height 20
paste input "Balwyn North"
type input "Balwyn North"
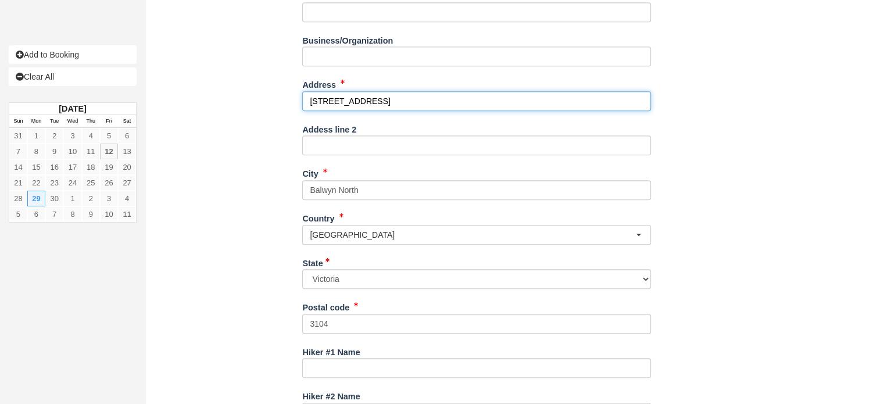
drag, startPoint x: 394, startPoint y: 102, endPoint x: 362, endPoint y: 102, distance: 31.4
click at [362, 102] on input "74a Maud St Vic 3104" at bounding box center [476, 101] width 349 height 20
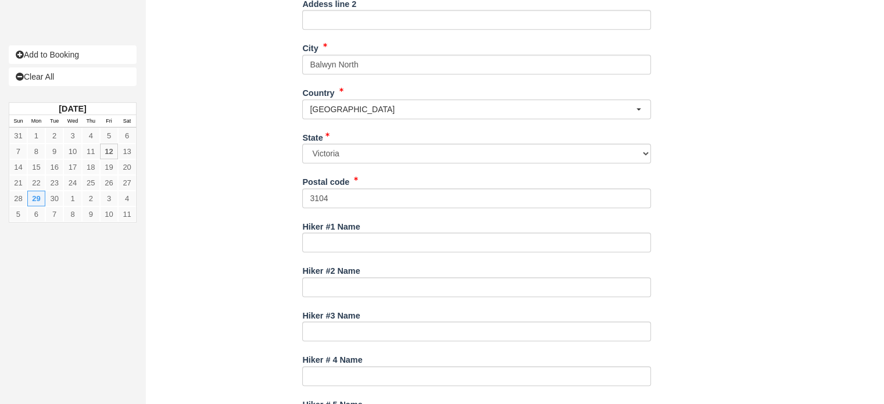
scroll to position [756, 0]
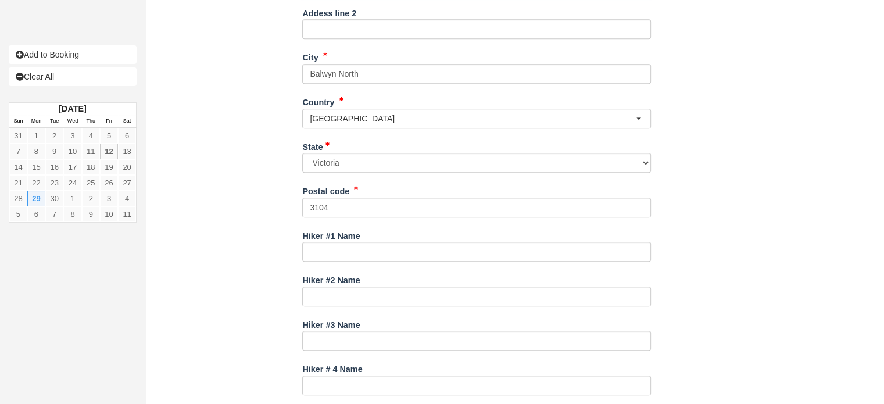
type input "[STREET_ADDRESS]"
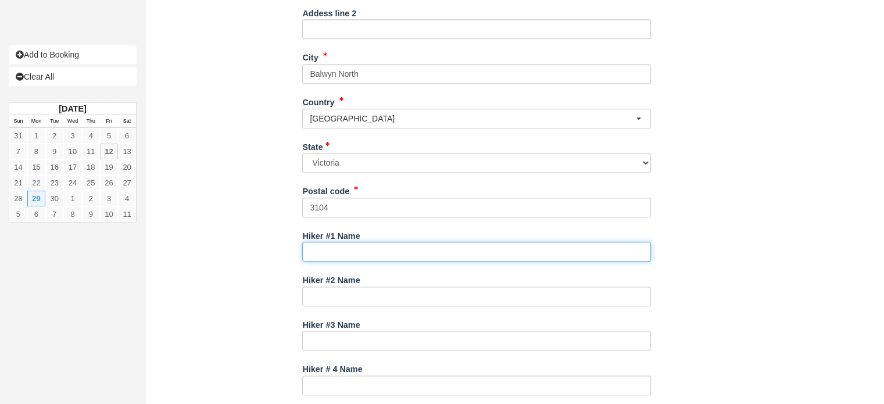
click at [334, 257] on input "Hiker #1 Name" at bounding box center [476, 252] width 349 height 20
paste input "[PERSON_NAME]"
type input "[PERSON_NAME]"
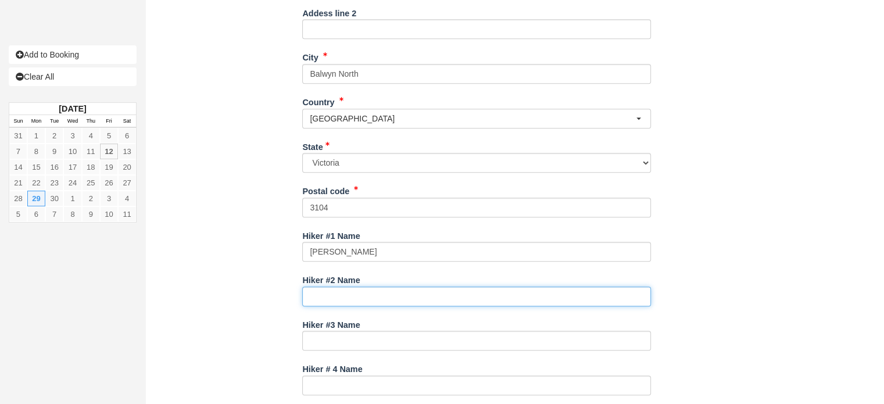
click at [330, 295] on input "Hiker #2 Name" at bounding box center [476, 297] width 349 height 20
paste input "Eng Yeap"
type input "Eng Yeap"
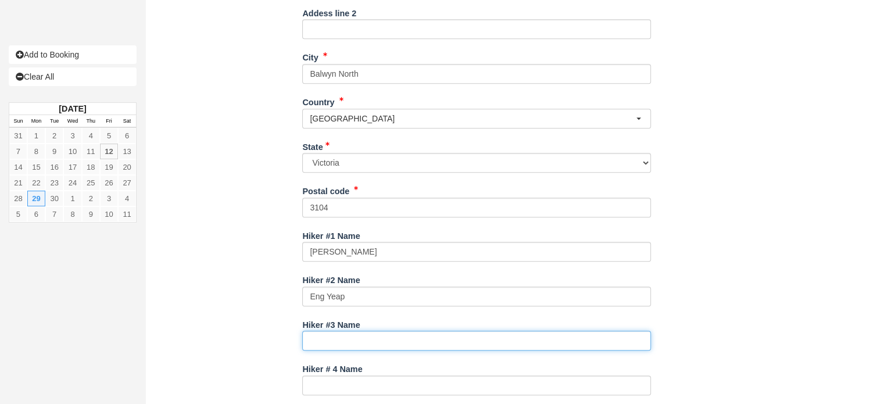
click at [327, 340] on input "Hiker #3 Name" at bounding box center [476, 341] width 349 height 20
paste input "Aston Fredericks"
type input "Aston Fredericks"
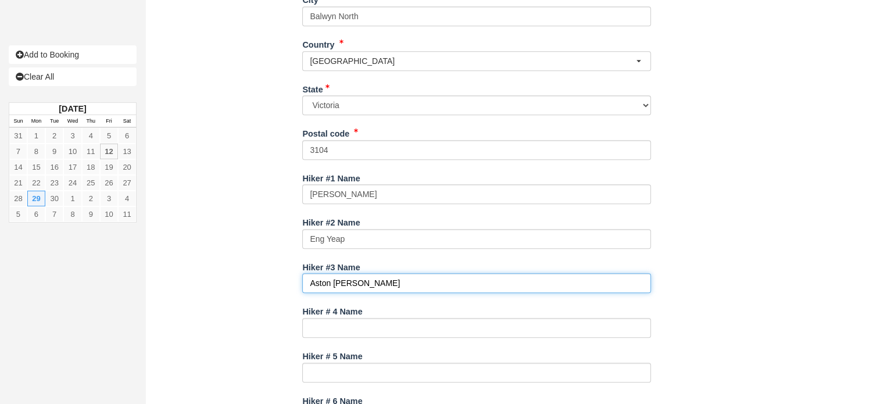
scroll to position [872, 0]
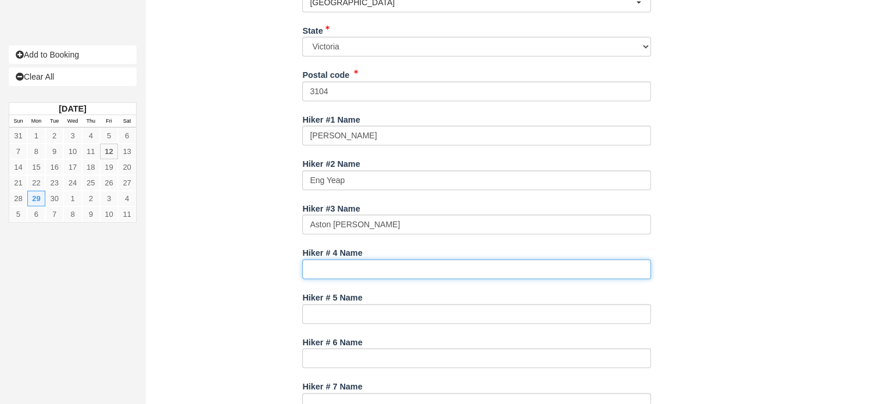
click at [349, 272] on input "Hiker # 4 Name" at bounding box center [476, 269] width 349 height 20
paste input "Ezri Fredericks"
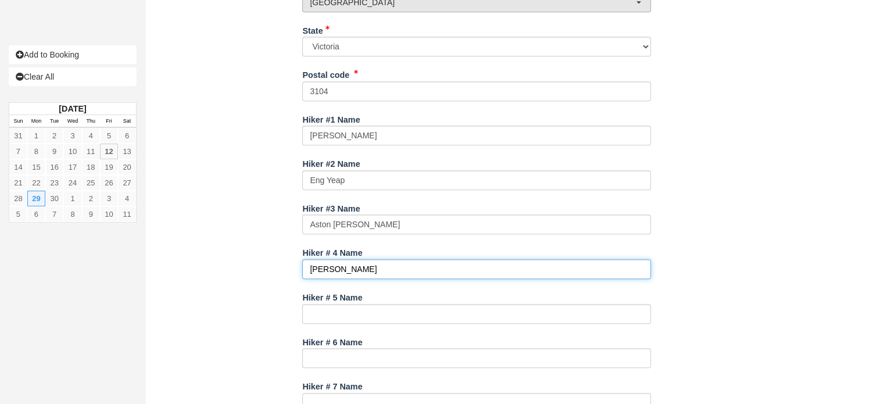
type input "Ezri Fredericks"
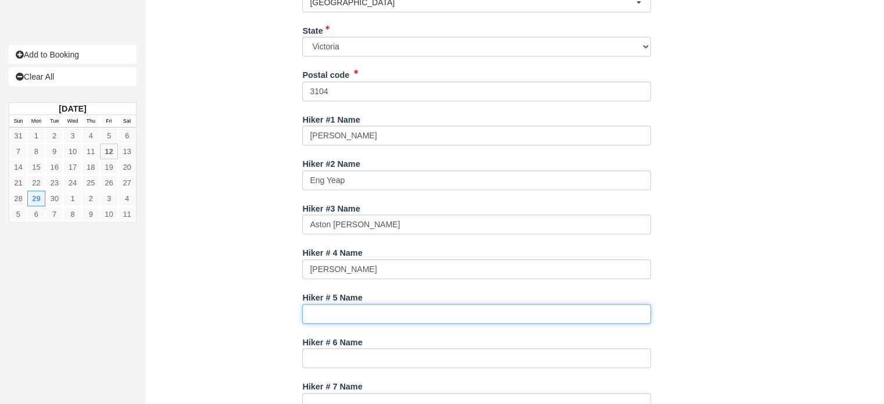
click at [354, 319] on input "Hiker # 5 Name" at bounding box center [476, 314] width 349 height 20
paste input "Christian Black"
type input "Christian Black"
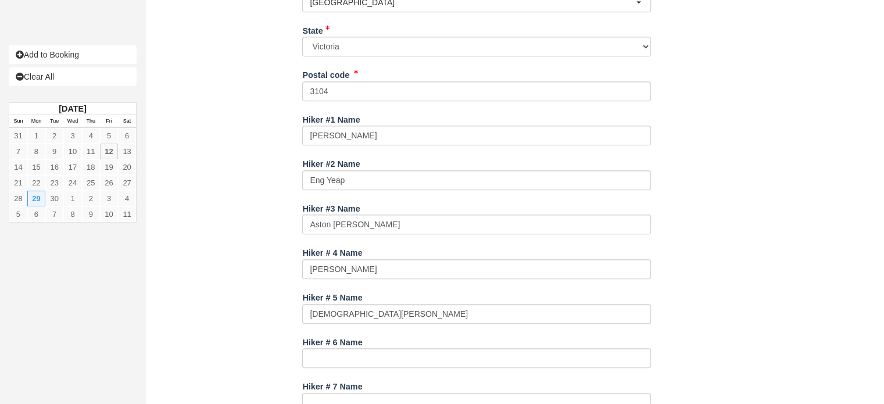
click at [229, 294] on div "Item Rate Amount Mt Stephen Private1 Closed Mon Sep 29, 2025 08:45 AM - 03:45 P…" at bounding box center [477, 70] width 646 height 1741
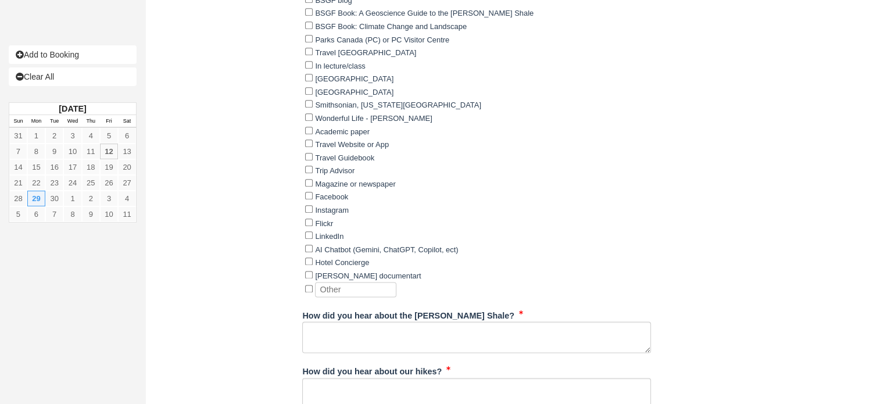
scroll to position [1432, 0]
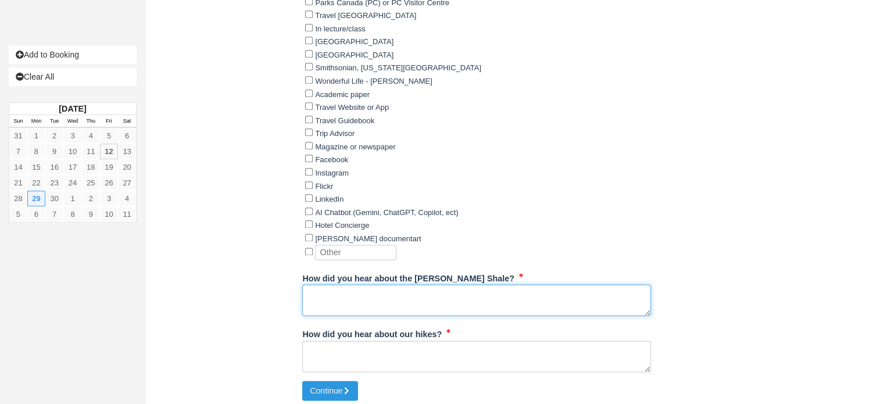
click at [363, 296] on textarea "How did you hear about the [PERSON_NAME] Shale?" at bounding box center [476, 299] width 349 height 31
paste textarea "I found you after I read about Burgess Shale in yoho and did some research abou…"
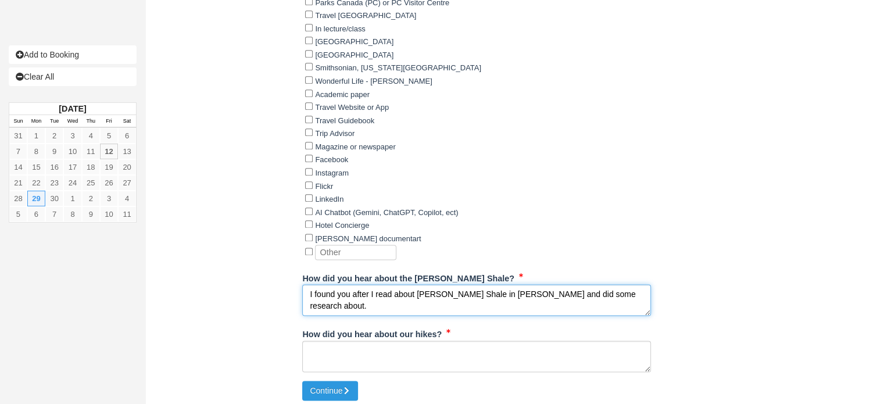
type textarea "I found you after I read about Burgess Shale in yoho and did some research abou…"
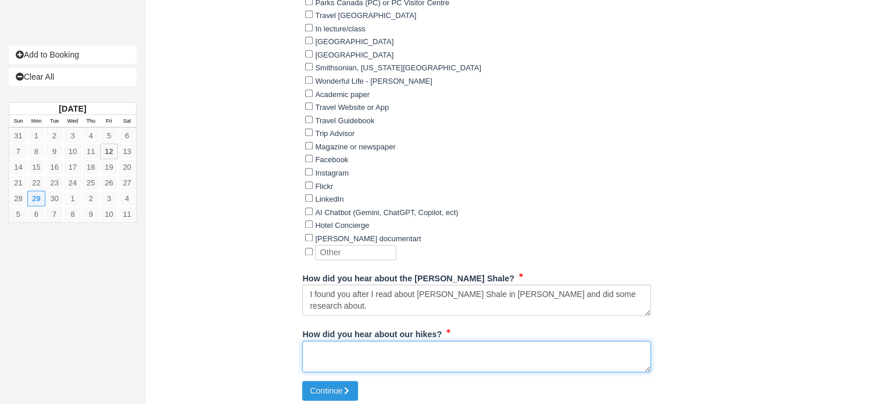
click at [343, 347] on textarea "How did you hear about our hikes?" at bounding box center [476, 356] width 349 height 31
type textarea "internet"
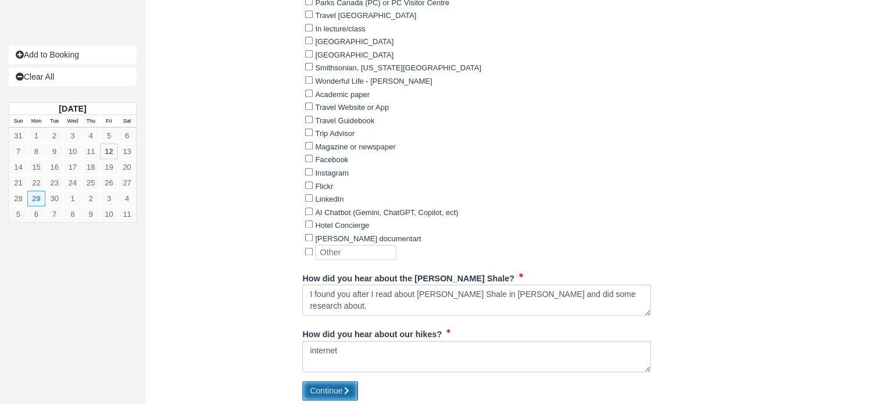
click at [319, 383] on button "Continue" at bounding box center [330, 391] width 56 height 20
type input "+61412347061"
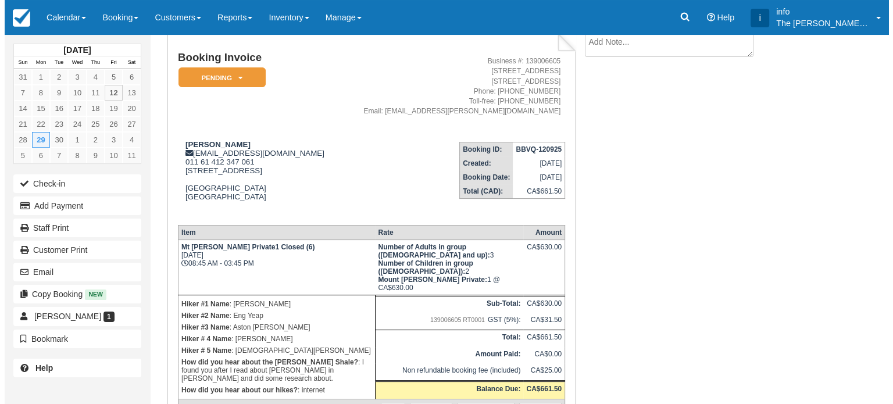
scroll to position [131, 0]
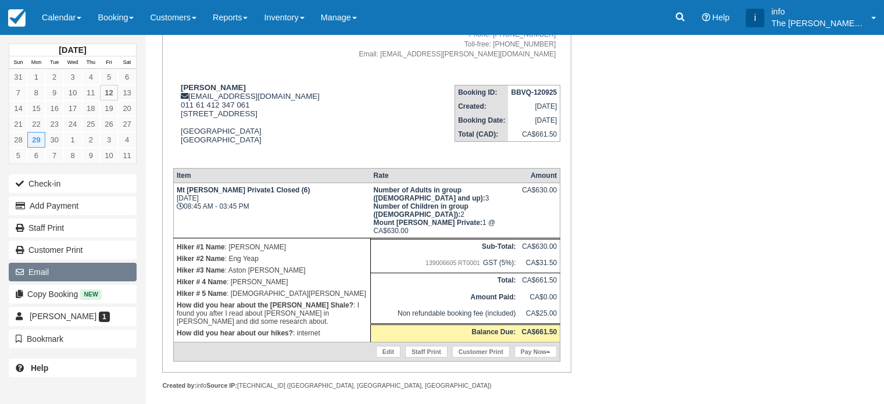
click at [49, 270] on button "Email" at bounding box center [73, 272] width 128 height 19
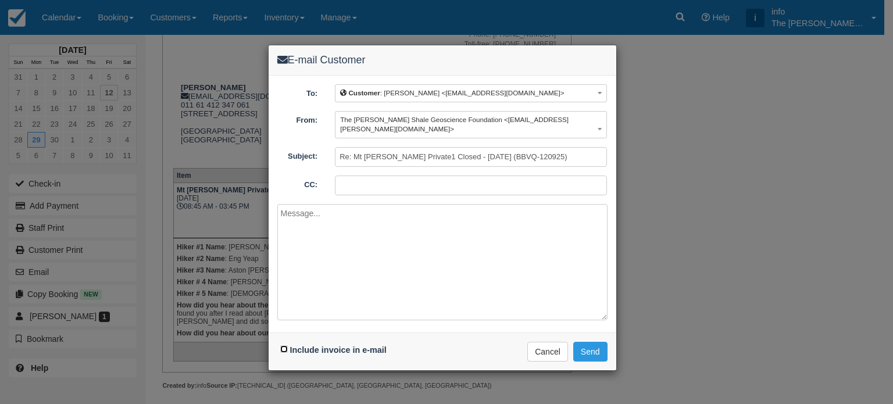
click at [280, 345] on input "Include invoice in e-mail" at bounding box center [284, 349] width 8 height 8
checkbox input "true"
click at [369, 259] on textarea at bounding box center [442, 262] width 330 height 116
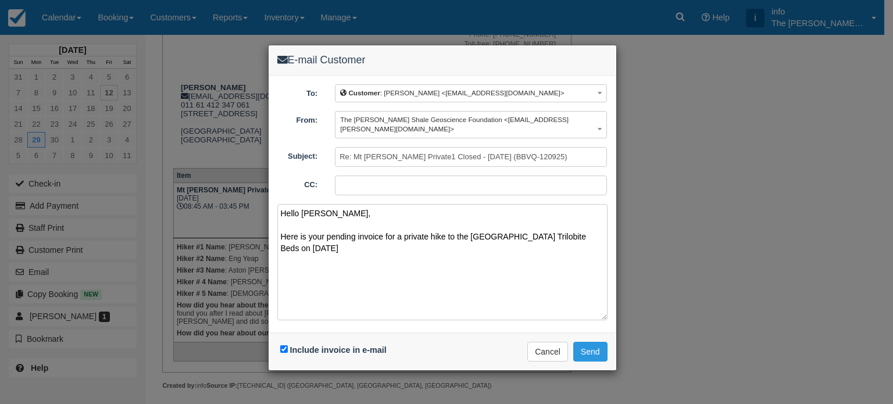
click at [514, 228] on textarea "Hello [PERSON_NAME], Here is your pending invoice for a private hike to the [GE…" at bounding box center [442, 262] width 330 height 116
click at [468, 245] on textarea "Hello [PERSON_NAME], Here is your pending invoice for a private hike to the Mou…" at bounding box center [442, 262] width 330 height 116
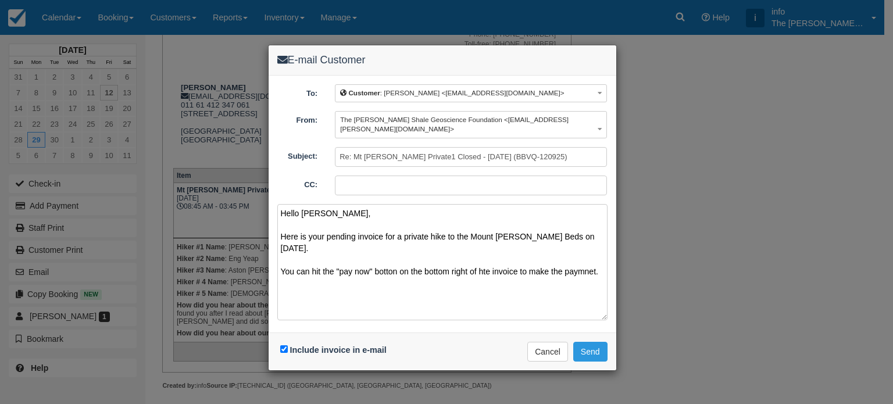
click at [492, 259] on textarea "Hello [PERSON_NAME], Here is your pending invoice for a private hike to the Mou…" at bounding box center [442, 262] width 330 height 116
click at [396, 265] on textarea "Hello [PERSON_NAME], Here is your pending invoice for a private hike to the Mou…" at bounding box center [442, 262] width 330 height 116
click at [574, 262] on textarea "Hello [PERSON_NAME], Here is your pending invoice for a private hike to the Mou…" at bounding box center [442, 262] width 330 height 116
click at [436, 272] on textarea "Hello [PERSON_NAME], Here is your pending invoice for a private hike to the Mou…" at bounding box center [442, 262] width 330 height 116
click at [356, 281] on textarea "Hello [PERSON_NAME], Here is your pending invoice for a private hike to the Mou…" at bounding box center [442, 262] width 330 height 116
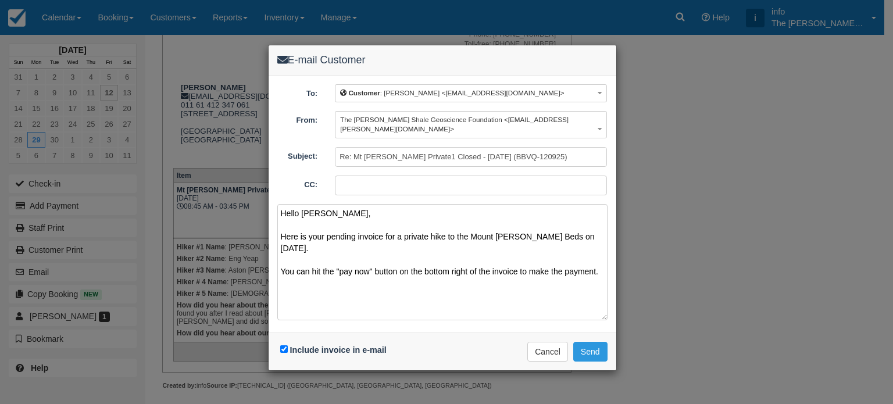
click at [326, 281] on textarea "Hello [PERSON_NAME], Here is your pending invoice for a private hike to the Mou…" at bounding box center [442, 262] width 330 height 116
click at [602, 264] on textarea "Hello [PERSON_NAME], Here is your pending invoice for a private hike to the Mou…" at bounding box center [442, 262] width 330 height 116
paste textarea "Please get in touch if you have any questions. Kind regards, [PERSON_NAME] The …"
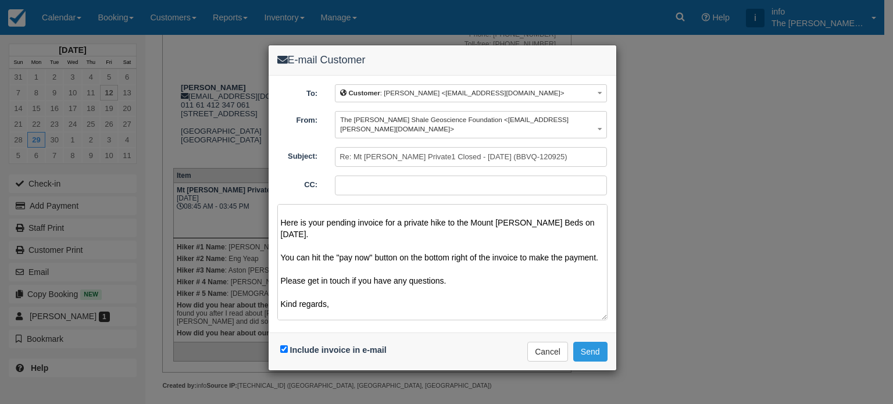
scroll to position [0, 0]
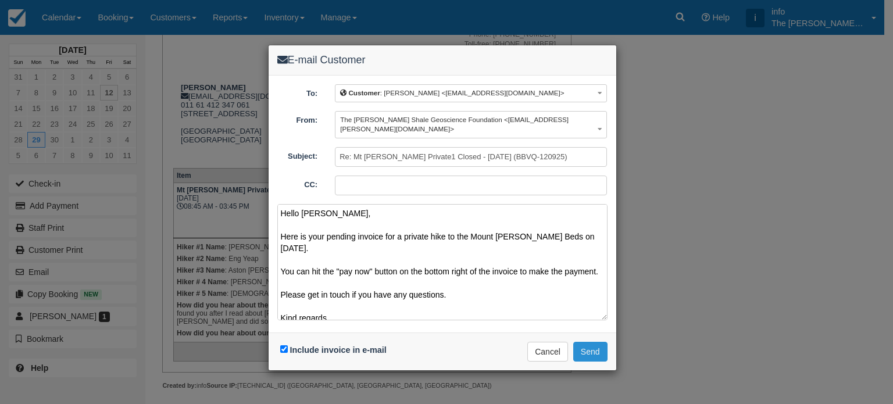
type textarea "Hello [PERSON_NAME], Here is your pending invoice for a private hike to the Mou…"
click at [589, 345] on button "Send" at bounding box center [590, 352] width 34 height 20
